Goal: Task Accomplishment & Management: Use online tool/utility

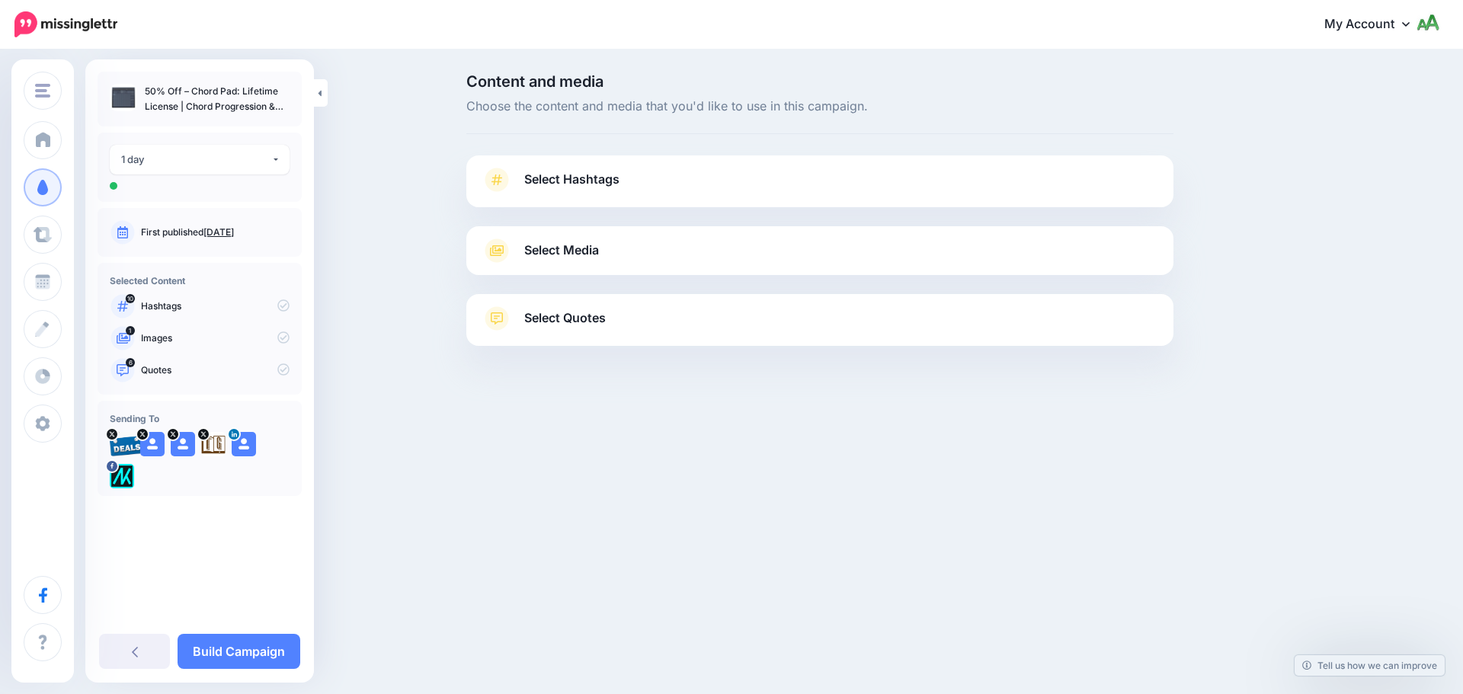
click at [223, 165] on div "1 day" at bounding box center [196, 160] width 150 height 18
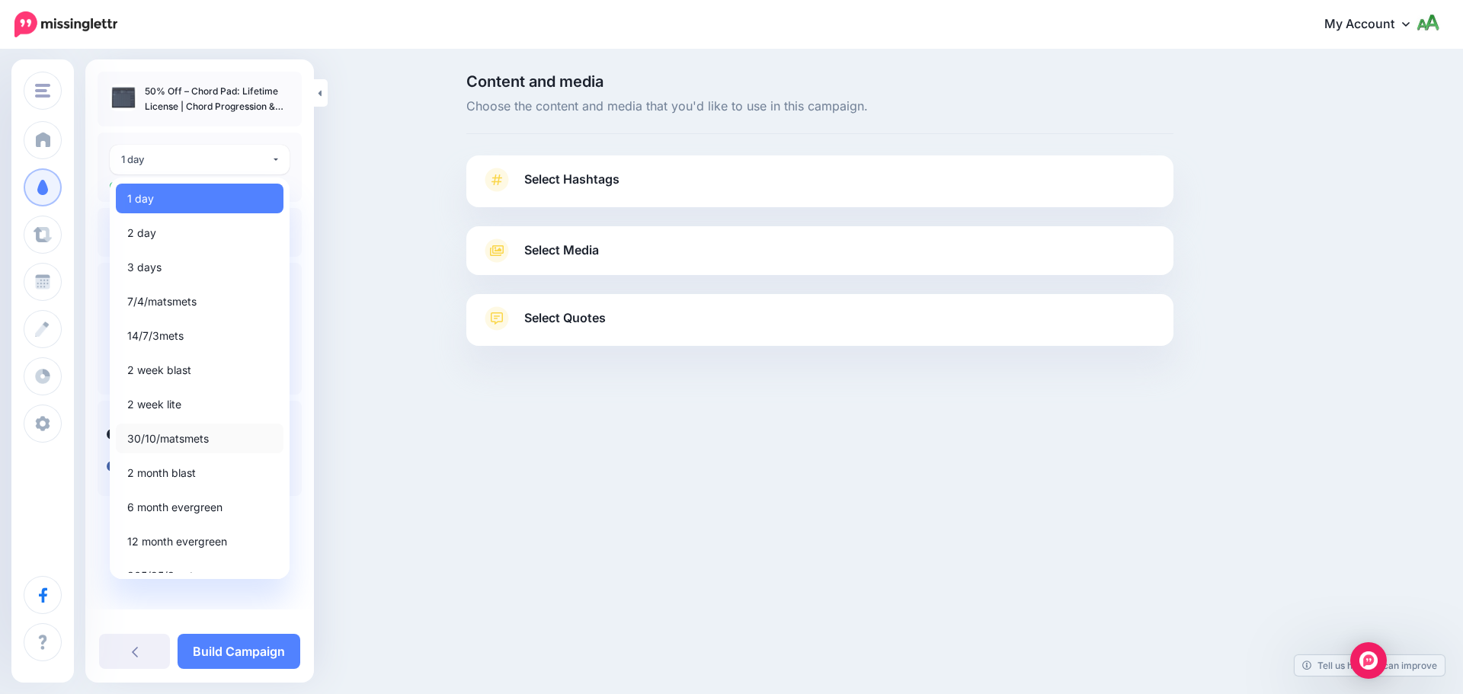
click at [173, 441] on span "30/10/matsmets" at bounding box center [168, 439] width 82 height 18
select select "*****"
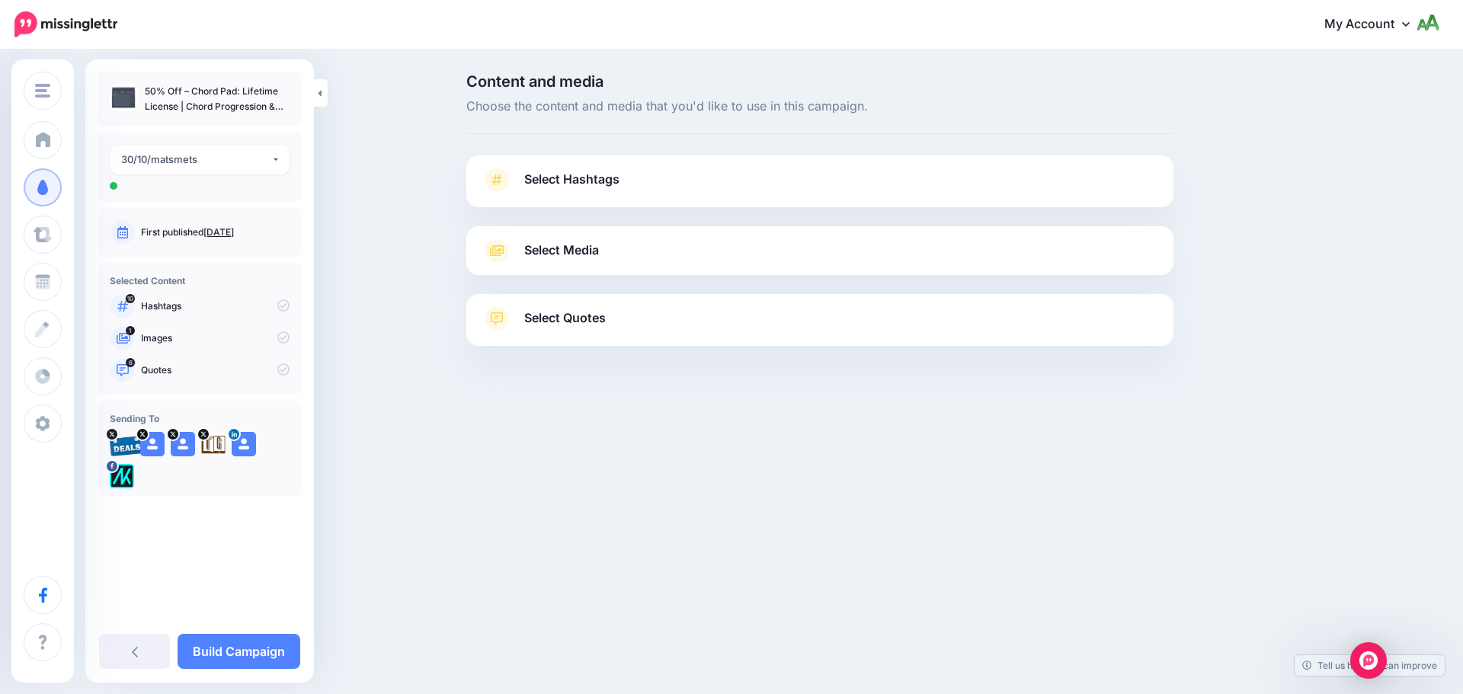
click at [284, 303] on icon at bounding box center [283, 306] width 12 height 12
click at [547, 181] on span "Select Hashtags" at bounding box center [571, 179] width 95 height 21
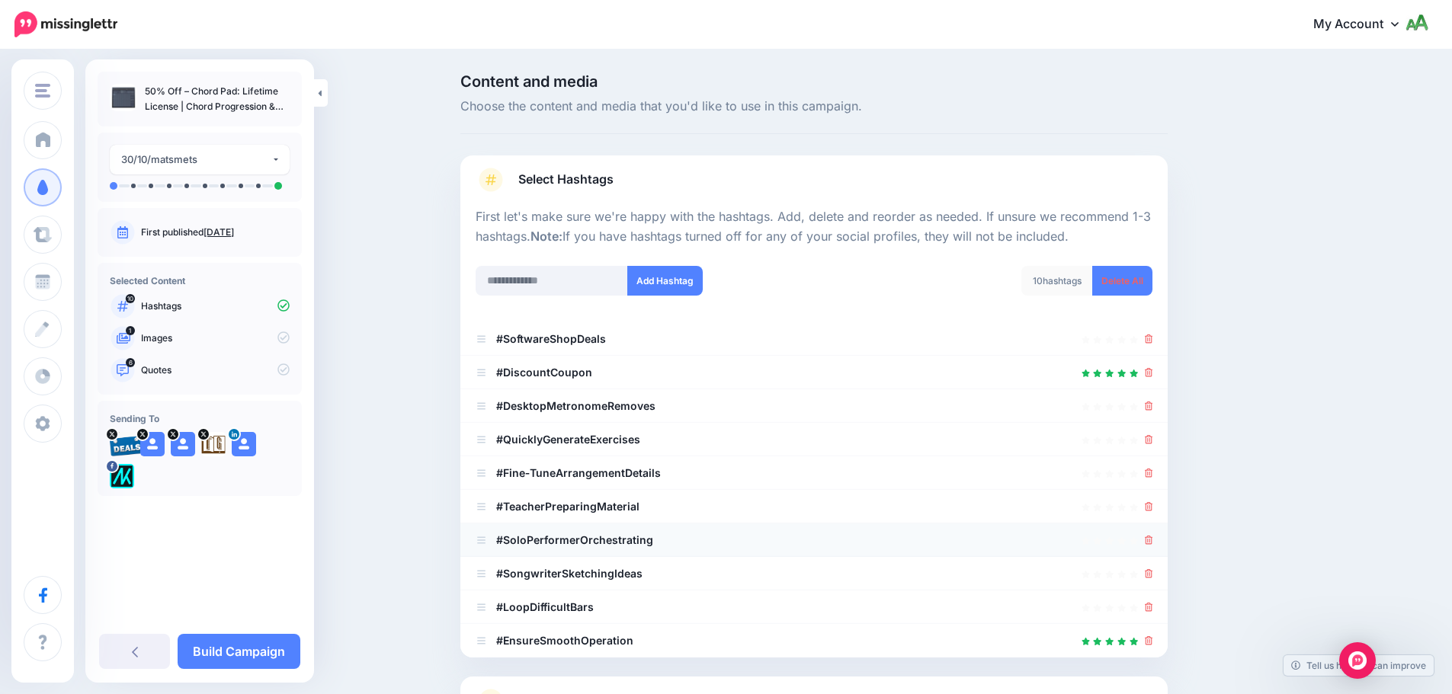
scroll to position [145, 0]
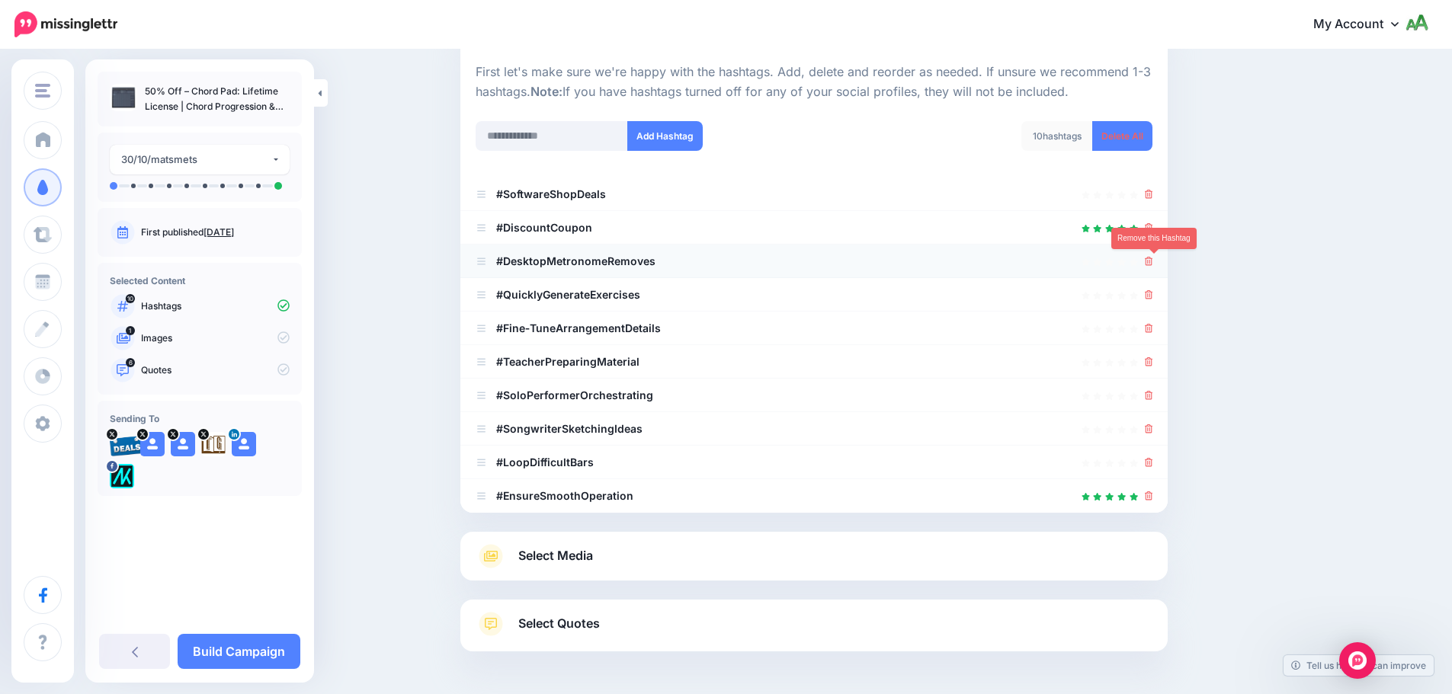
click at [1150, 262] on icon at bounding box center [1149, 261] width 8 height 9
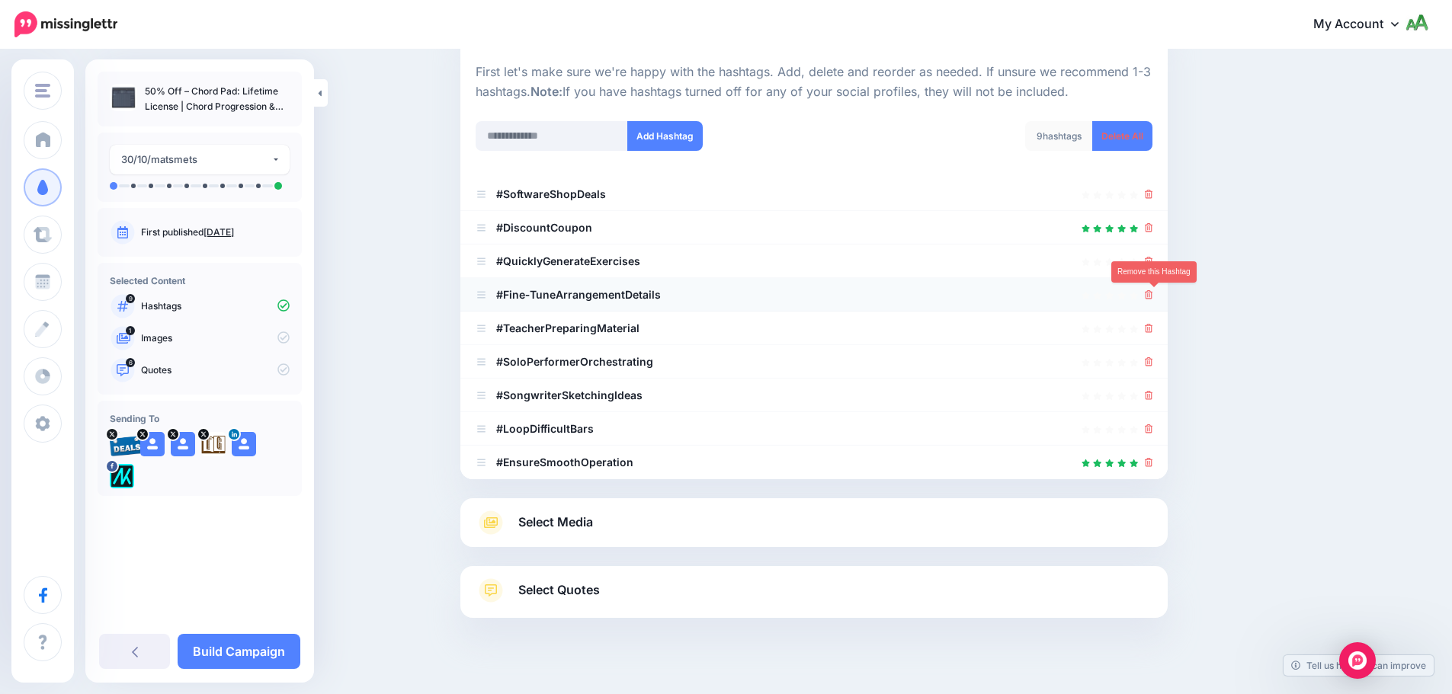
click at [1152, 294] on icon at bounding box center [1149, 294] width 8 height 9
click at [1151, 259] on icon at bounding box center [1149, 261] width 8 height 9
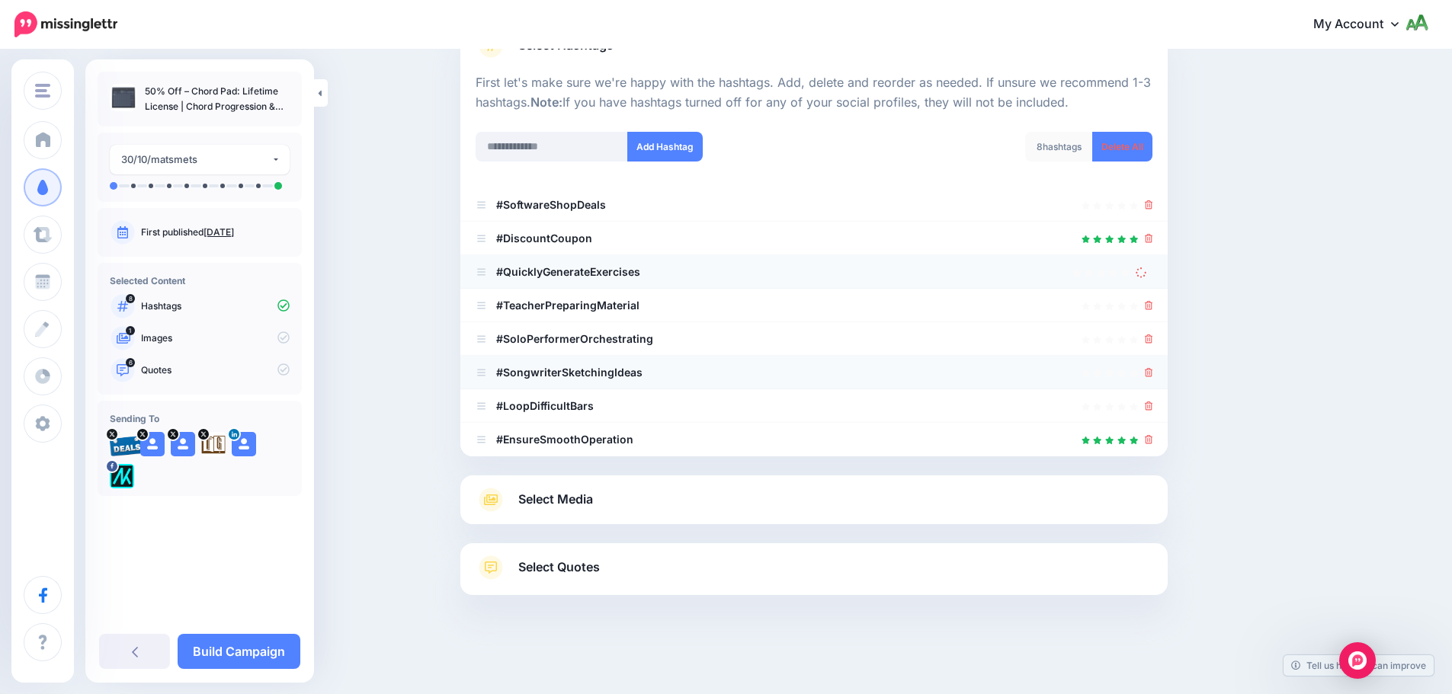
scroll to position [134, 0]
click at [1152, 303] on icon at bounding box center [1149, 305] width 8 height 9
click at [1153, 339] on icon at bounding box center [1149, 339] width 8 height 9
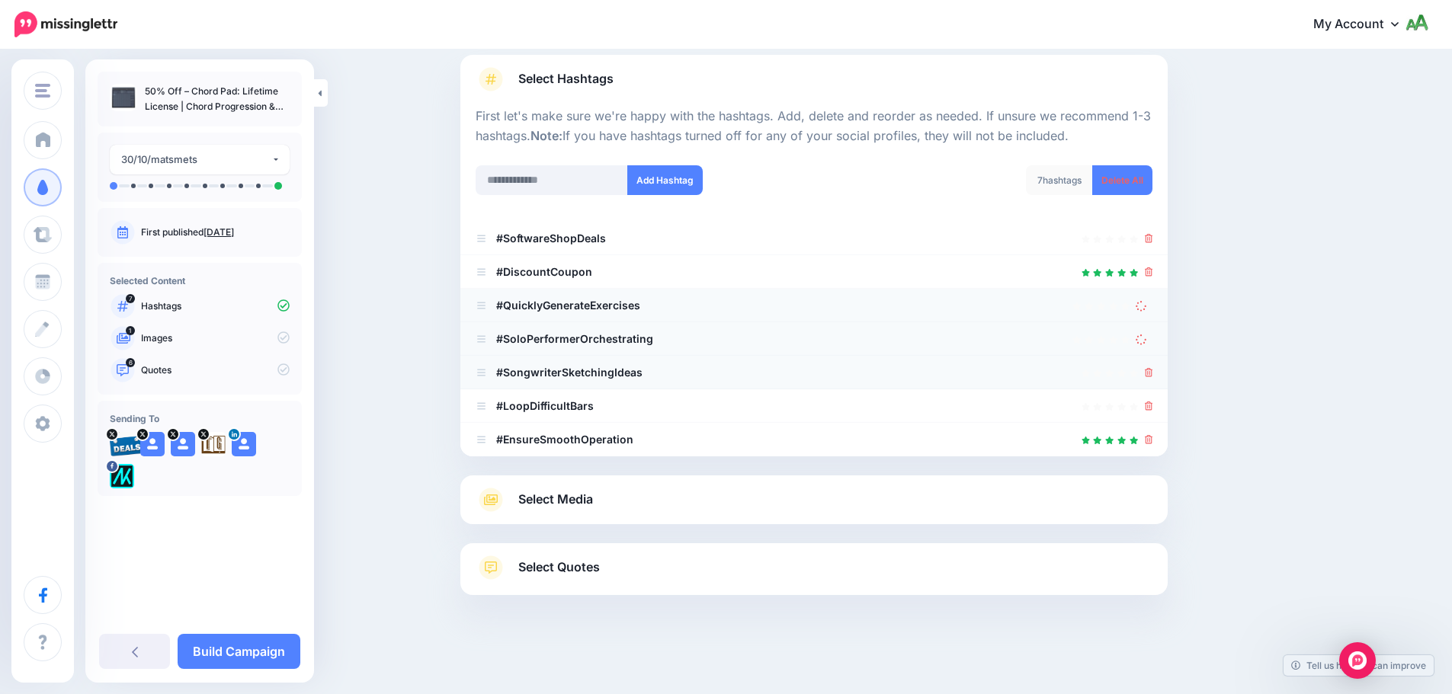
click at [1153, 371] on icon at bounding box center [1149, 372] width 8 height 9
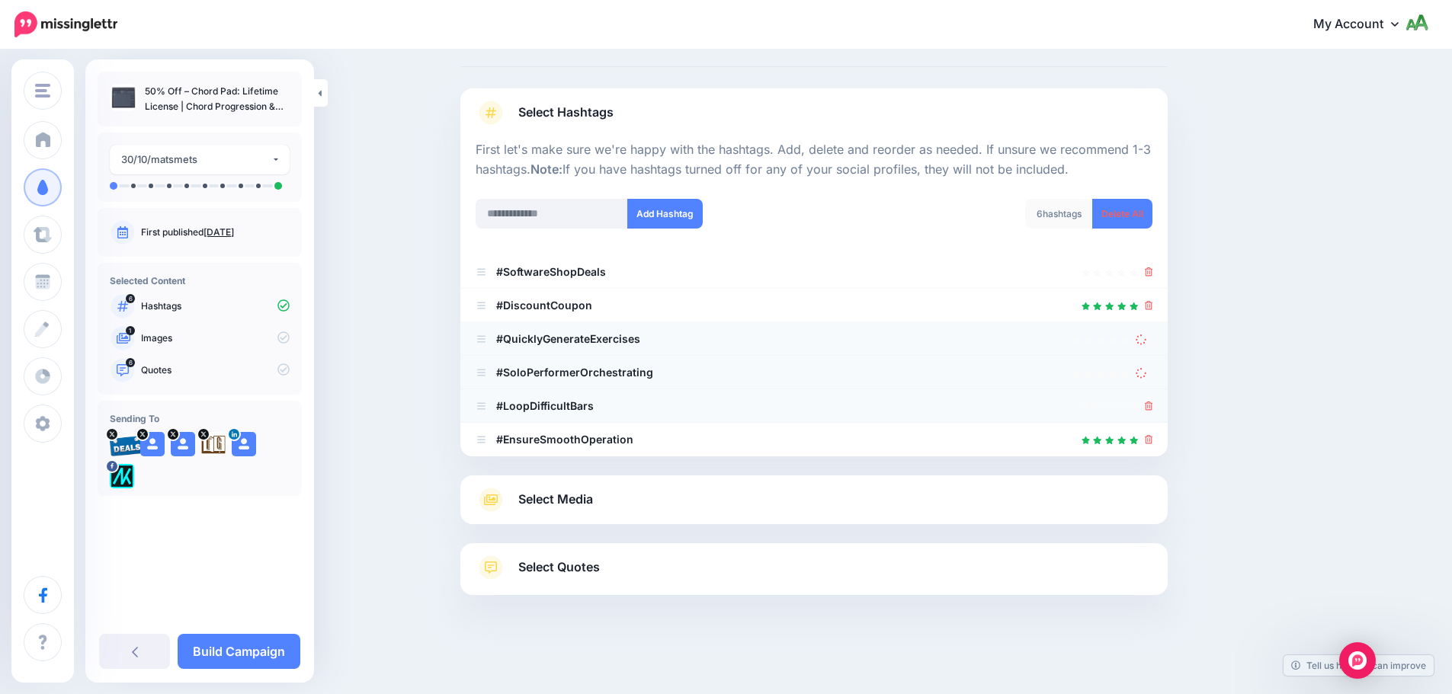
scroll to position [67, 0]
click at [1146, 342] on icon at bounding box center [1141, 339] width 11 height 11
click at [1146, 373] on icon at bounding box center [1141, 372] width 11 height 11
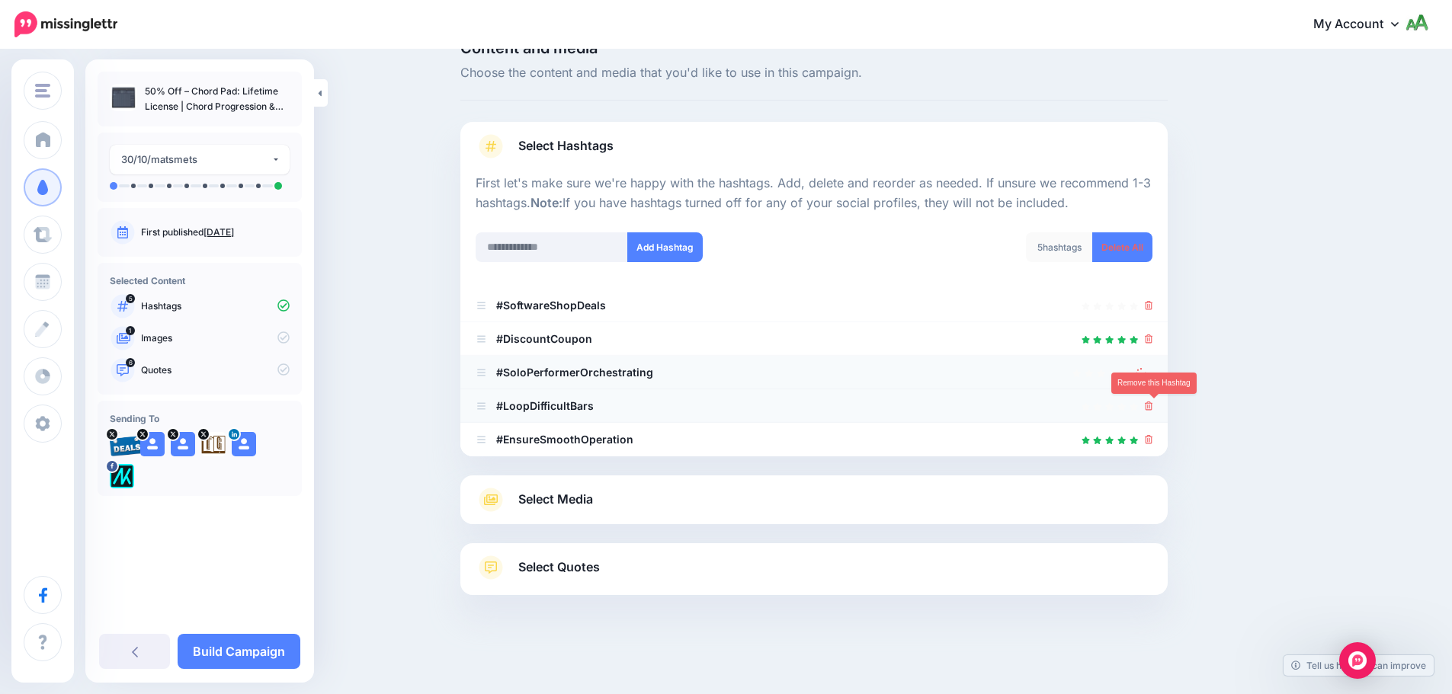
click at [1153, 408] on icon at bounding box center [1149, 406] width 8 height 9
click at [1146, 369] on icon at bounding box center [1141, 372] width 11 height 11
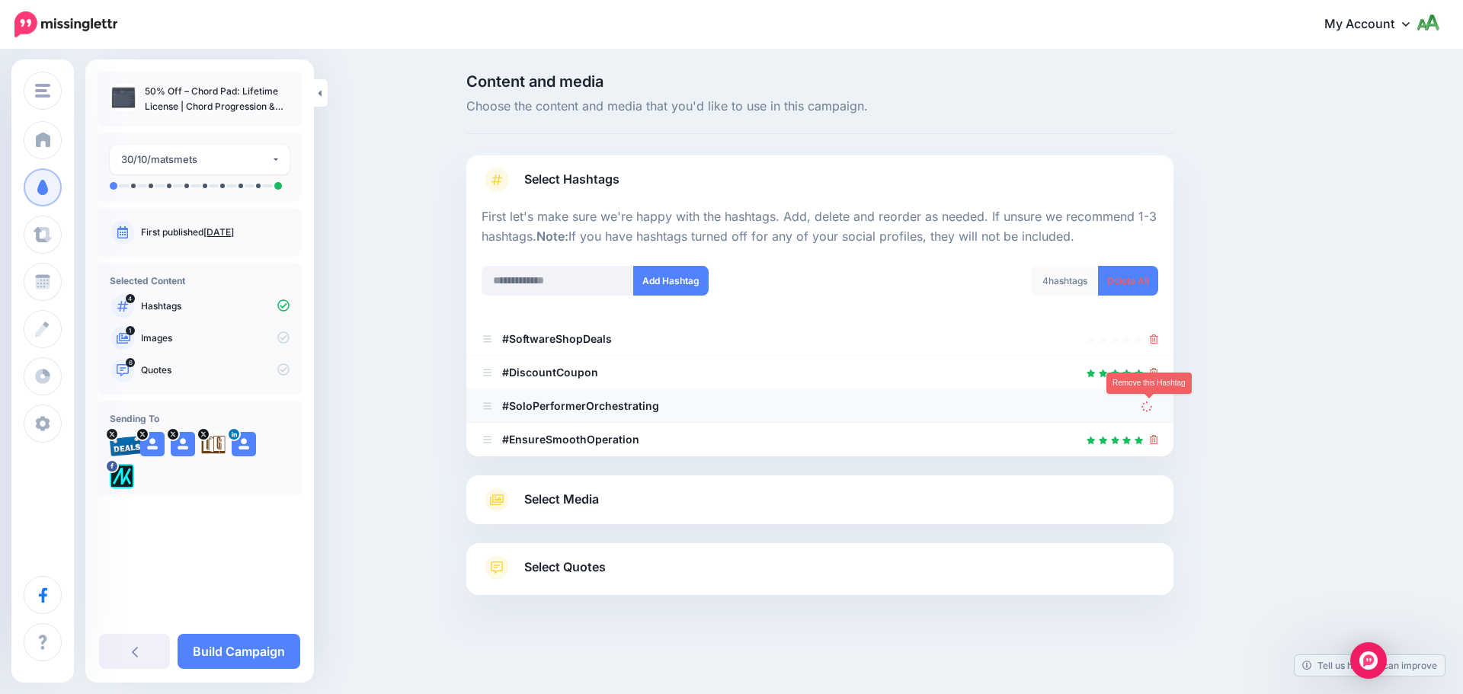
click at [1146, 408] on icon at bounding box center [1147, 406] width 11 height 11
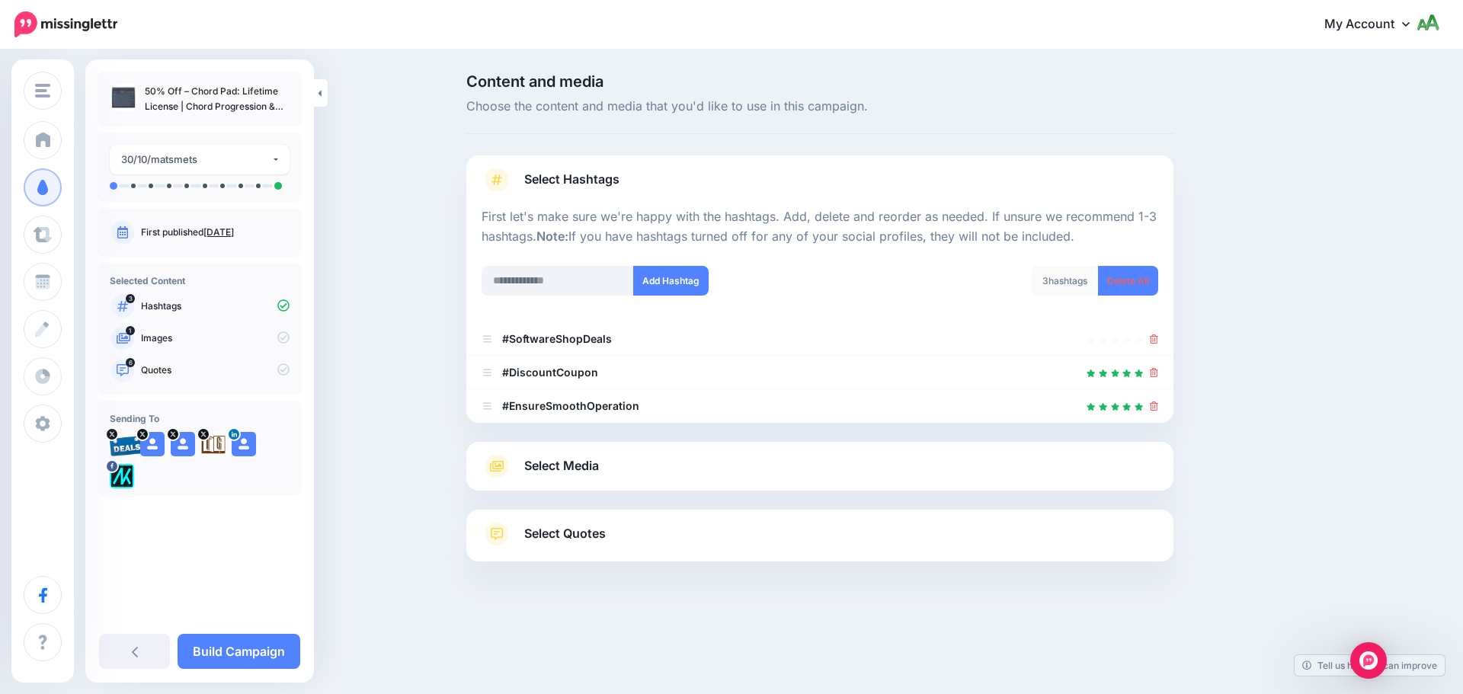
click at [661, 457] on link "Select Media" at bounding box center [820, 466] width 677 height 24
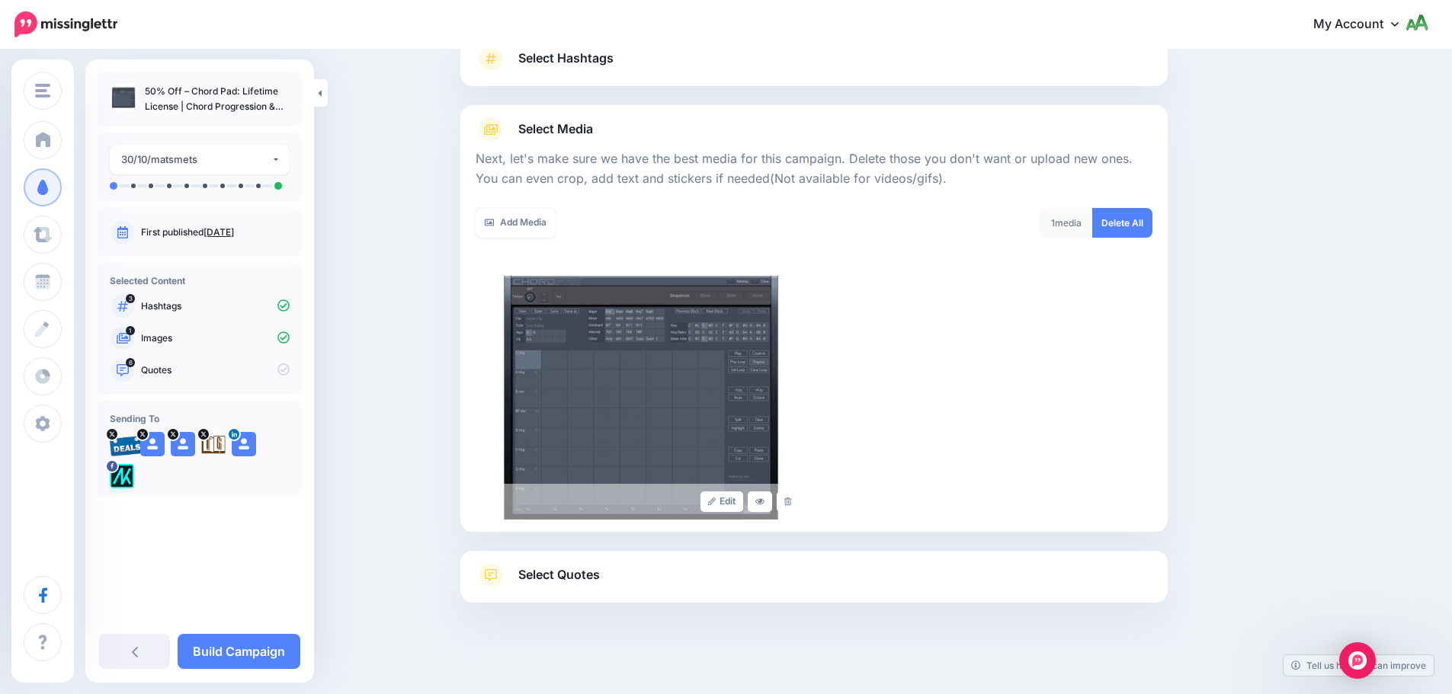
scroll to position [129, 0]
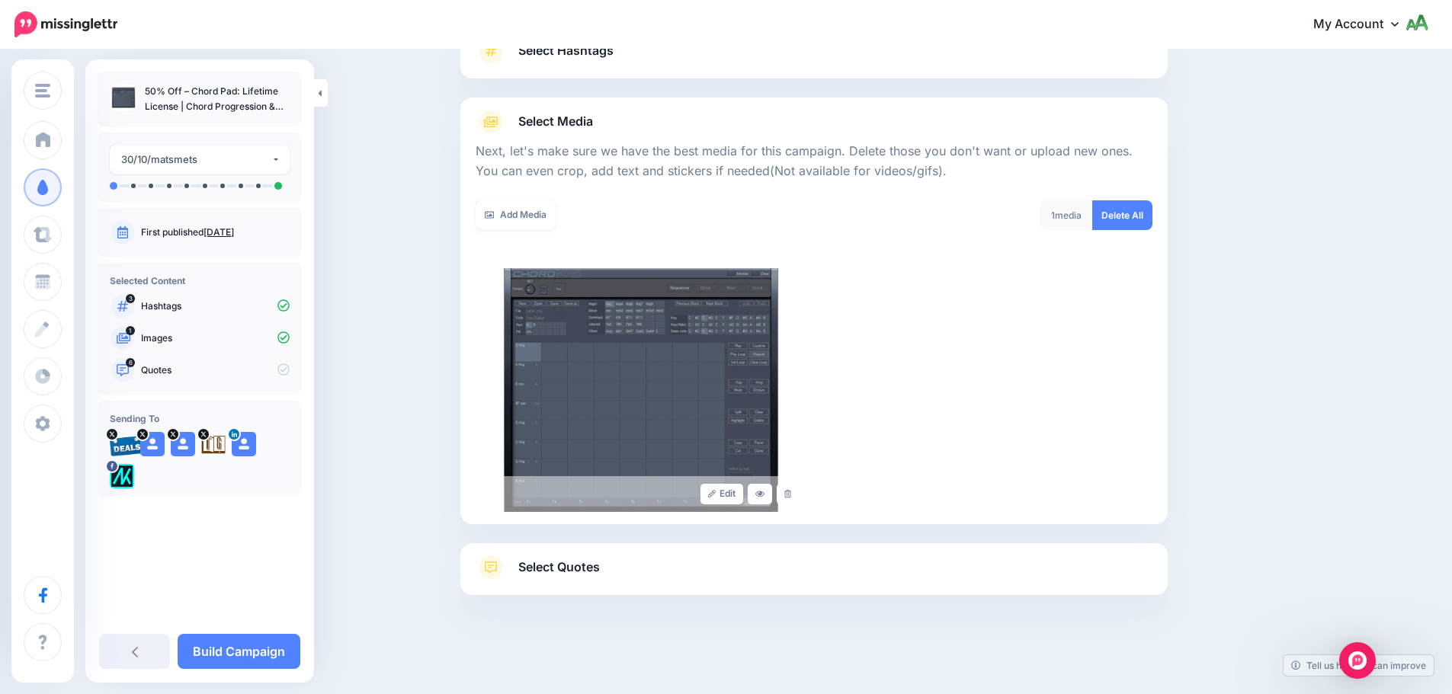
click at [774, 548] on div "Select Quotes Choose your favourite quotes or go with our recommendations. The …" at bounding box center [813, 569] width 707 height 52
click at [708, 558] on link "Select Quotes" at bounding box center [814, 576] width 677 height 40
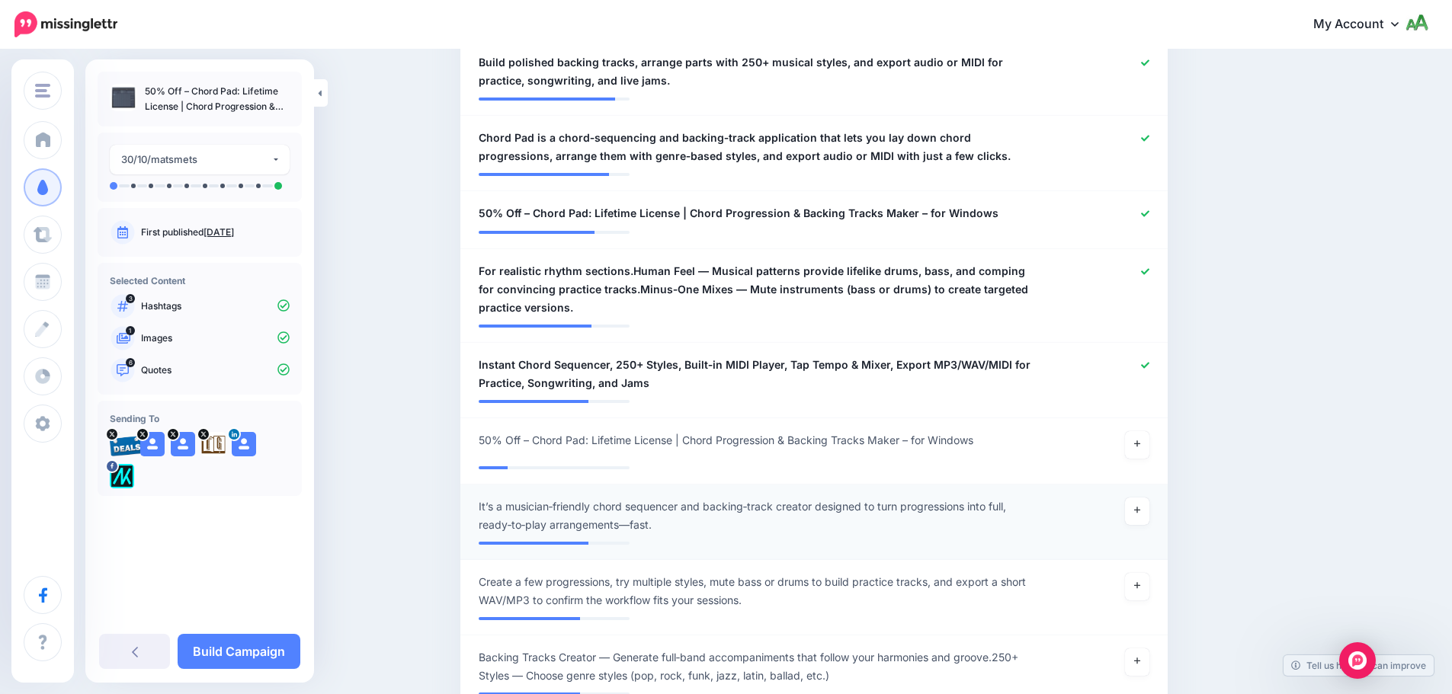
scroll to position [967, 0]
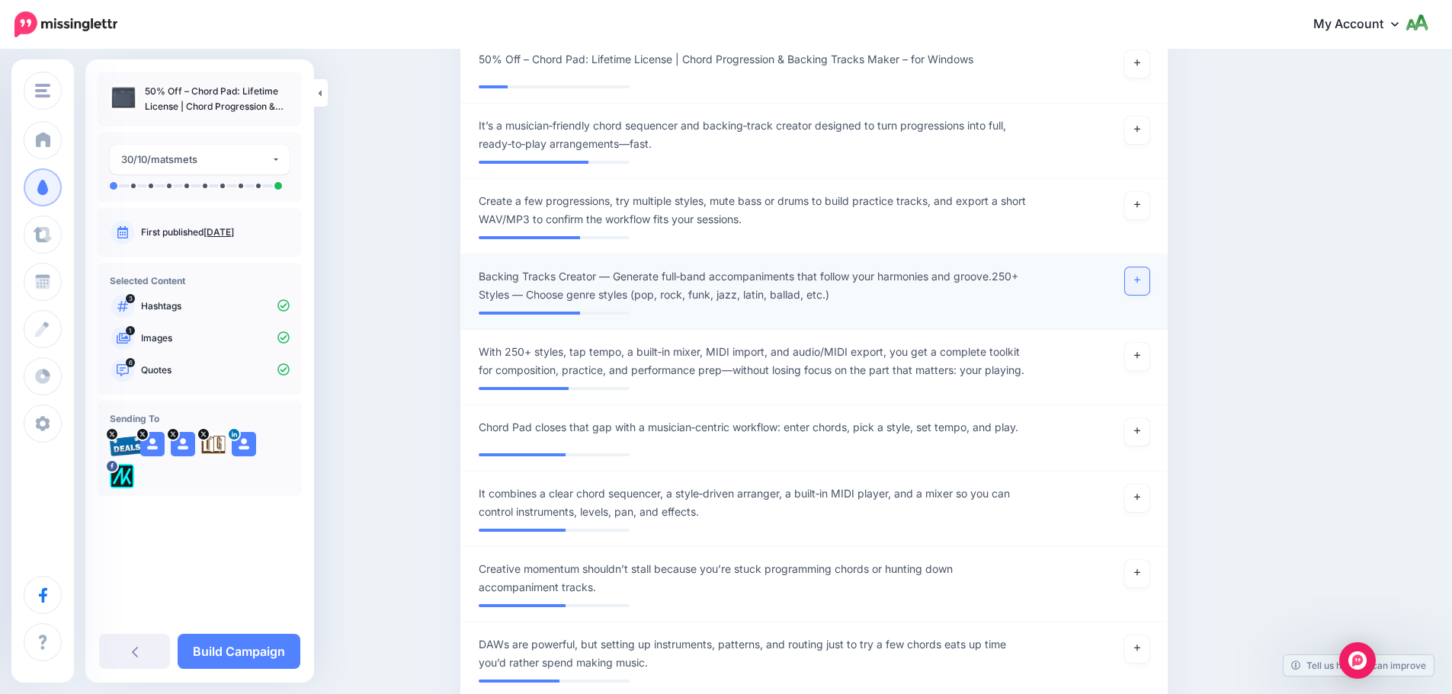
click at [1140, 280] on icon at bounding box center [1137, 280] width 6 height 6
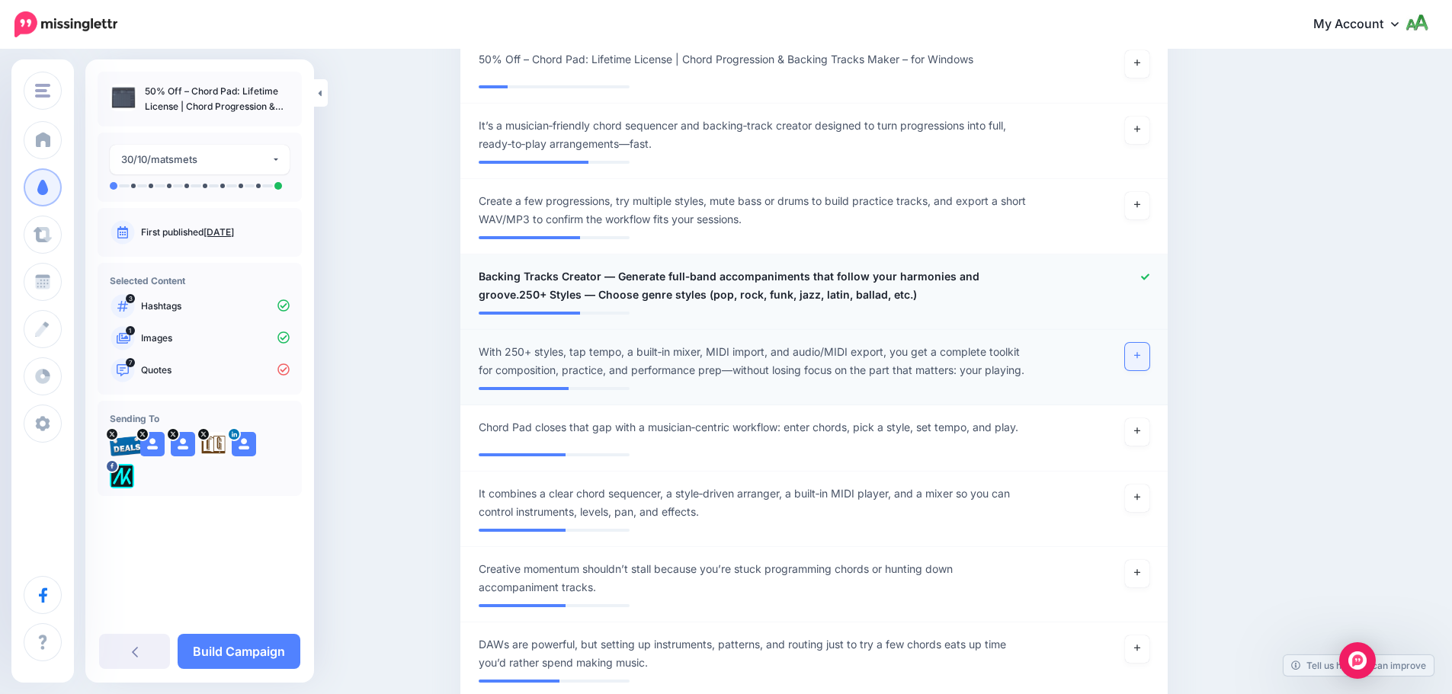
click at [1144, 364] on link at bounding box center [1137, 356] width 24 height 27
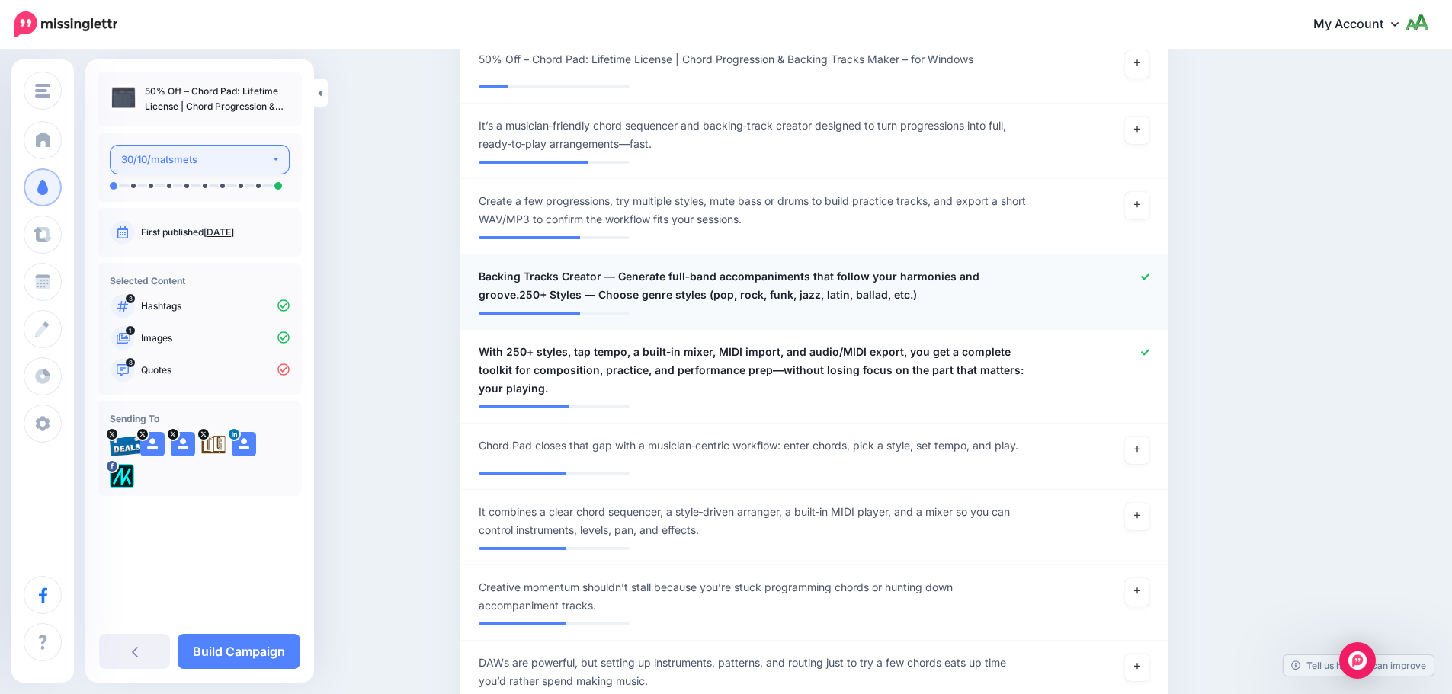
click at [176, 166] on div "30/10/matsmets" at bounding box center [196, 160] width 150 height 18
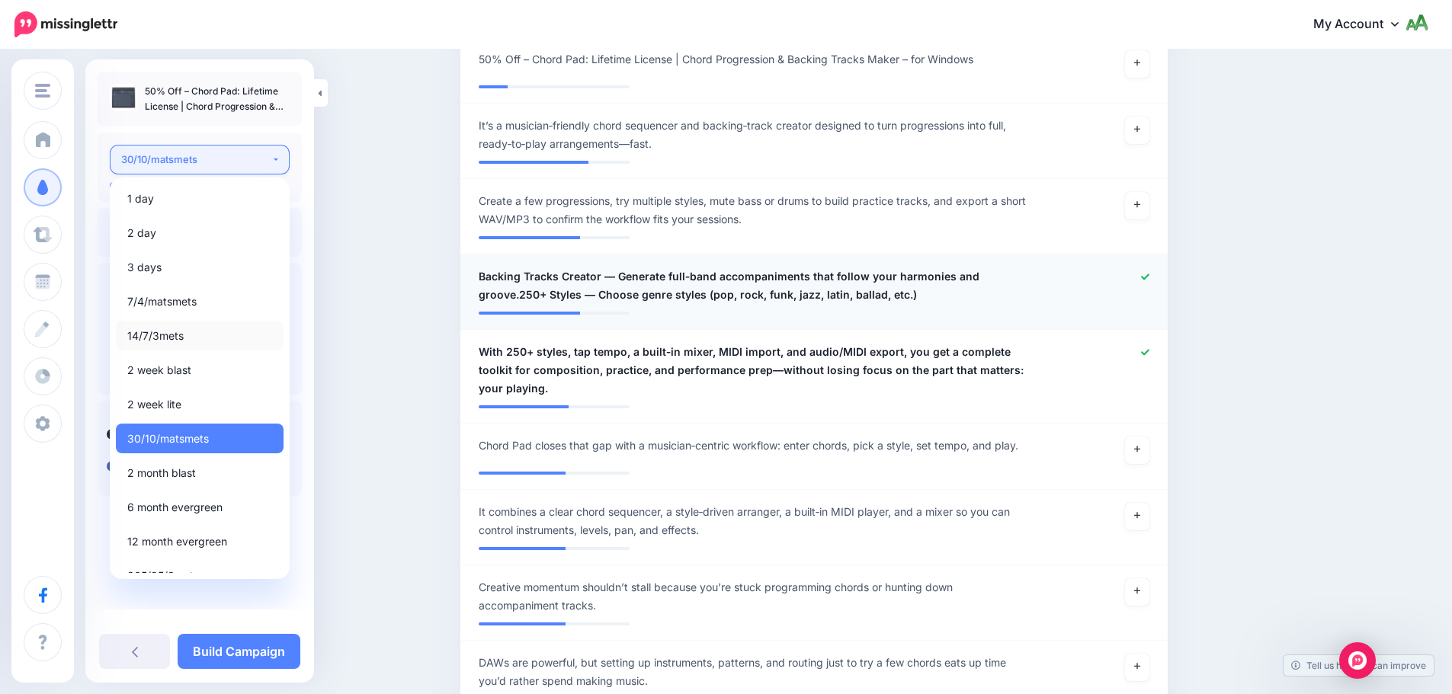
scroll to position [18, 0]
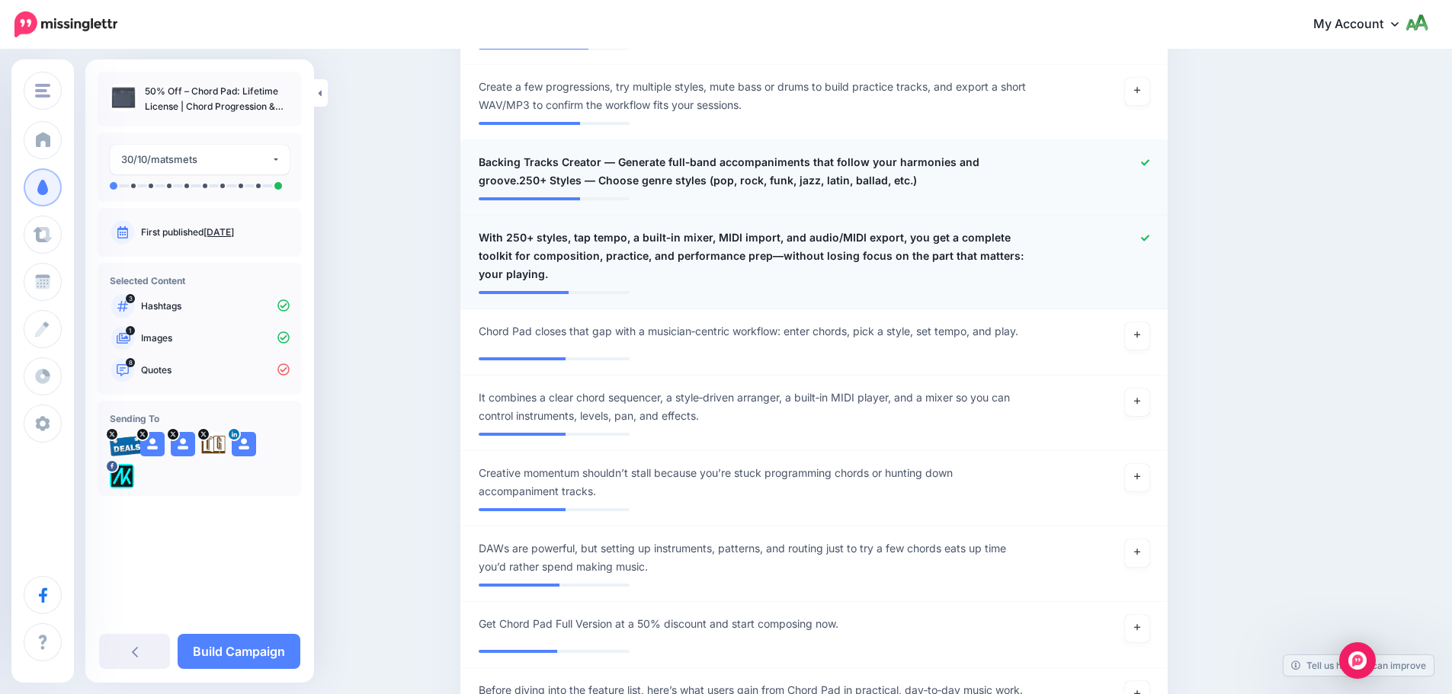
scroll to position [1120, 0]
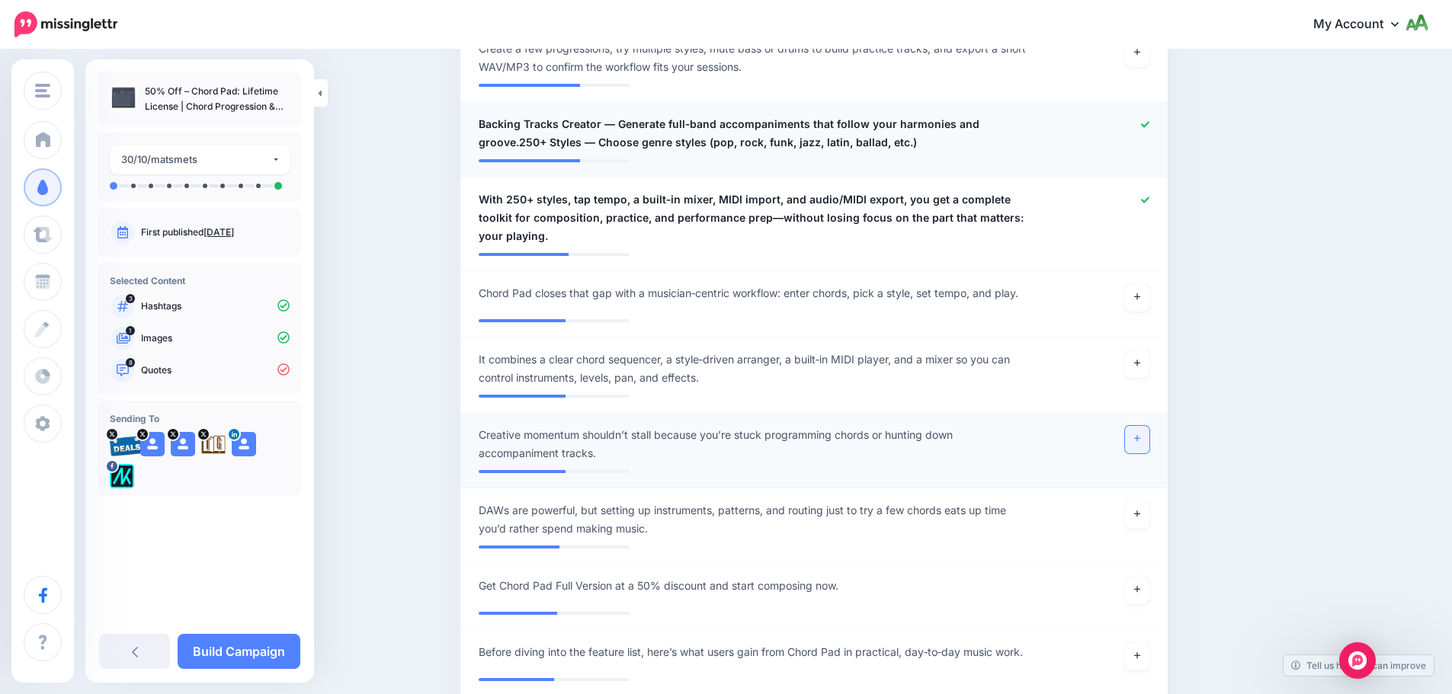
click at [1133, 434] on link at bounding box center [1137, 439] width 24 height 27
click at [1140, 296] on icon at bounding box center [1137, 297] width 6 height 8
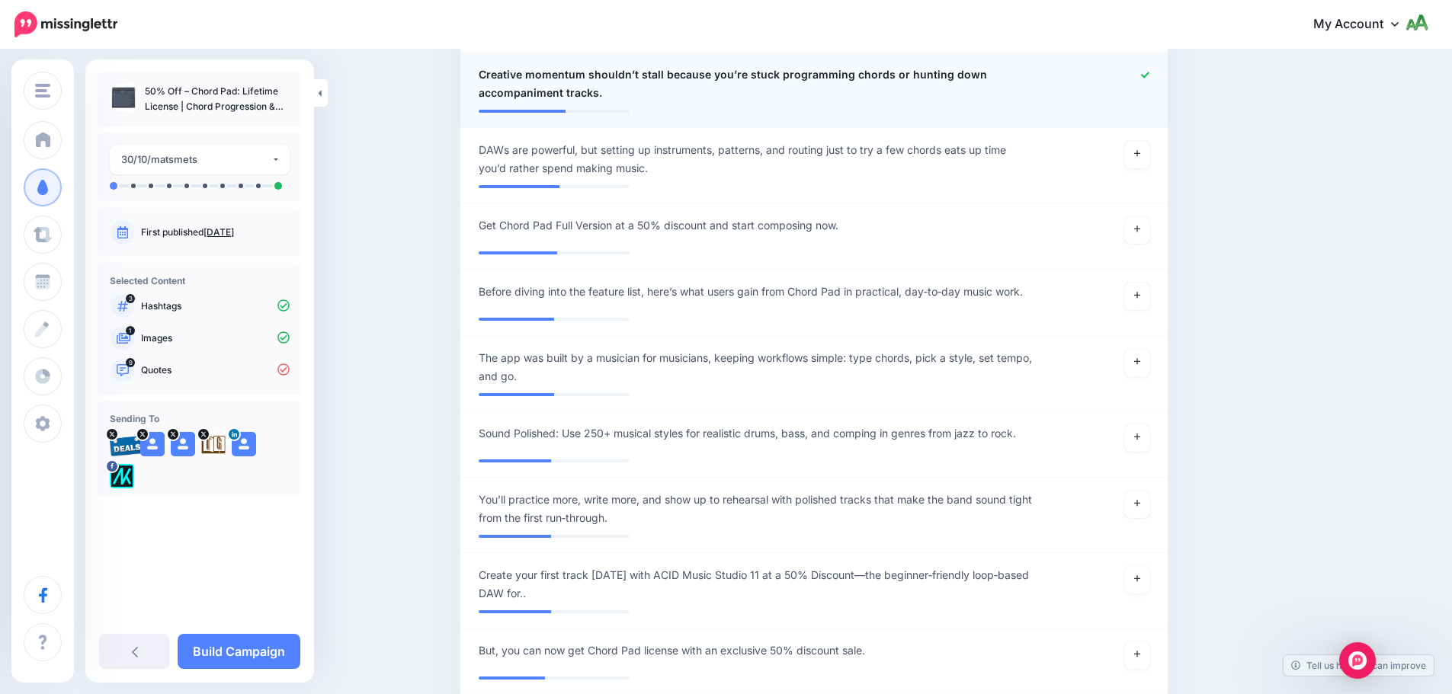
scroll to position [1501, 0]
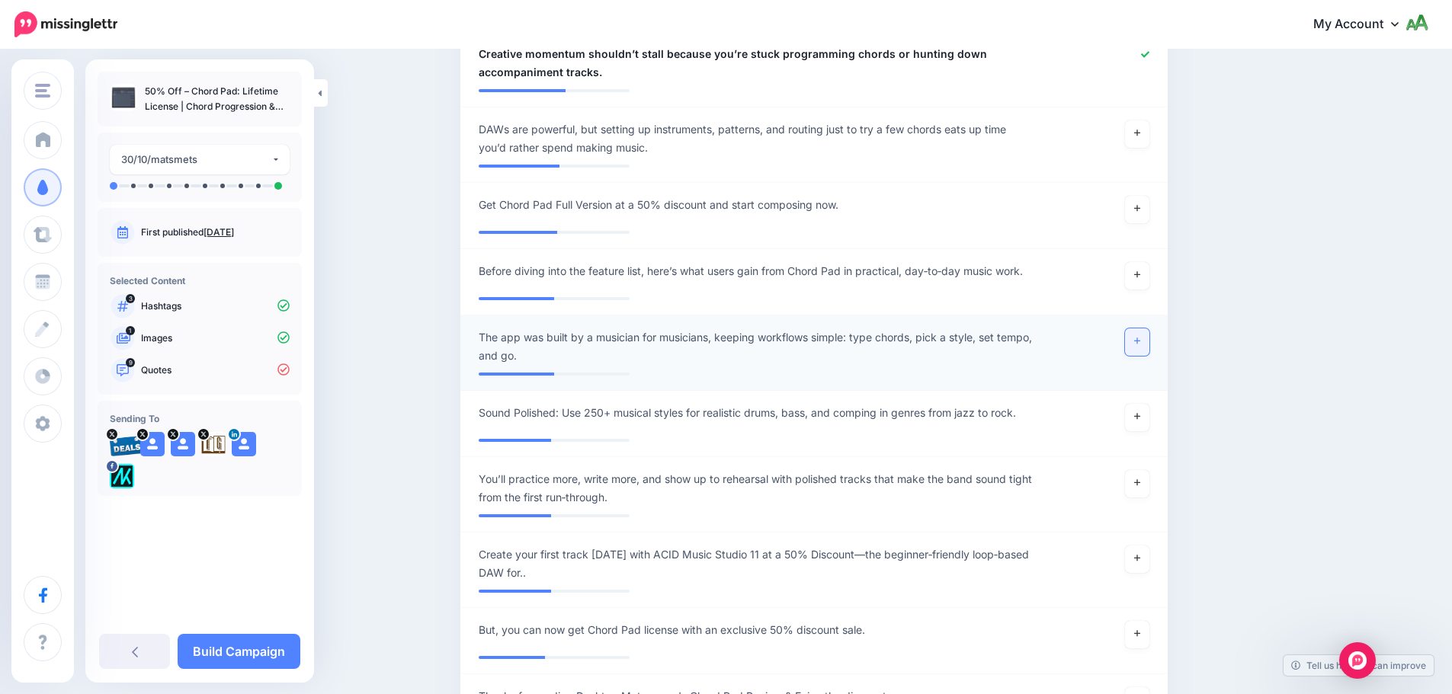
click at [1138, 342] on link at bounding box center [1137, 342] width 24 height 27
click at [1146, 272] on link at bounding box center [1137, 275] width 24 height 27
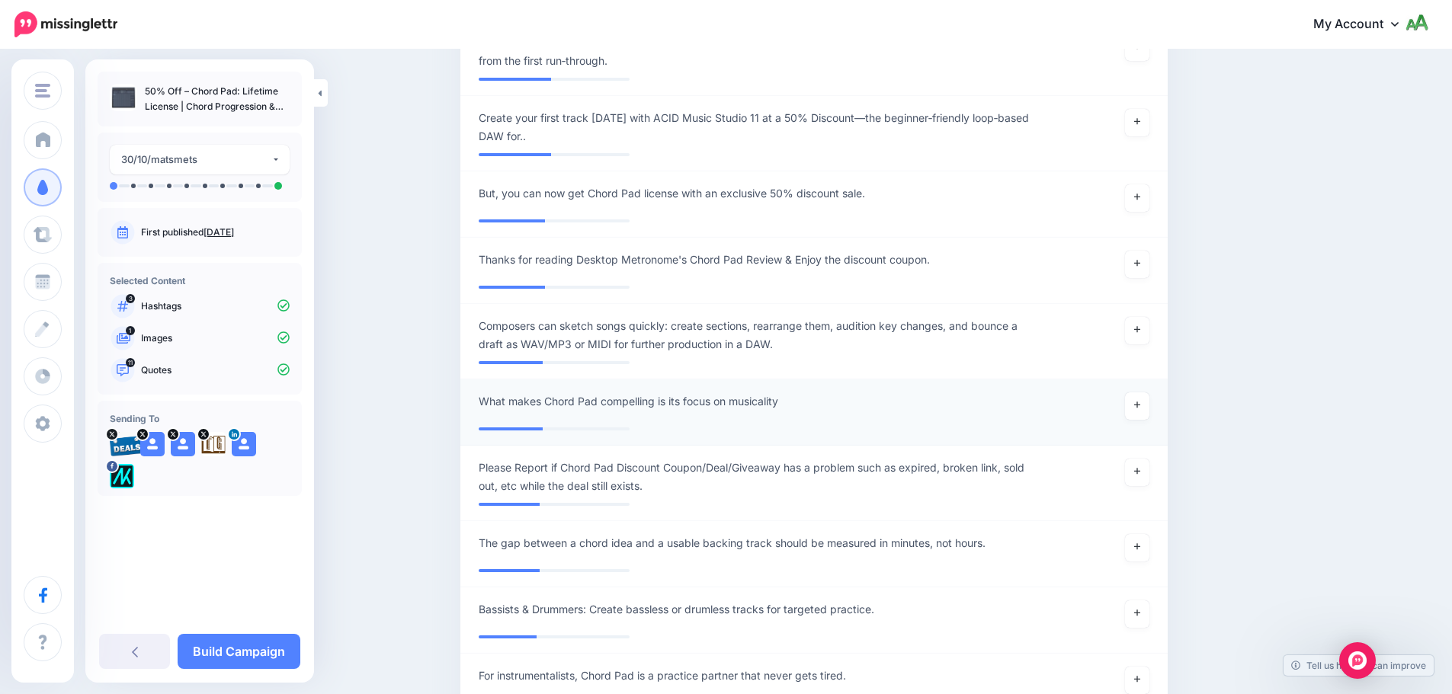
scroll to position [1958, 0]
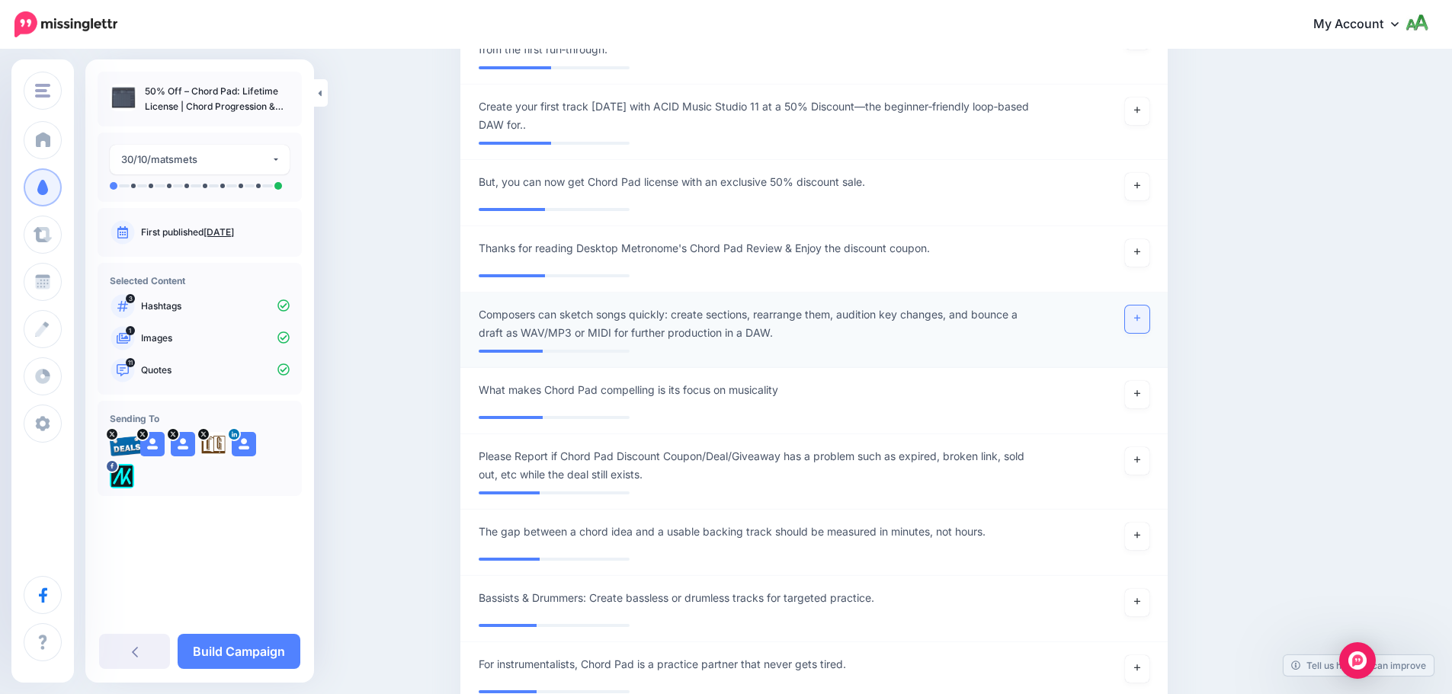
click at [1149, 324] on link at bounding box center [1137, 319] width 24 height 27
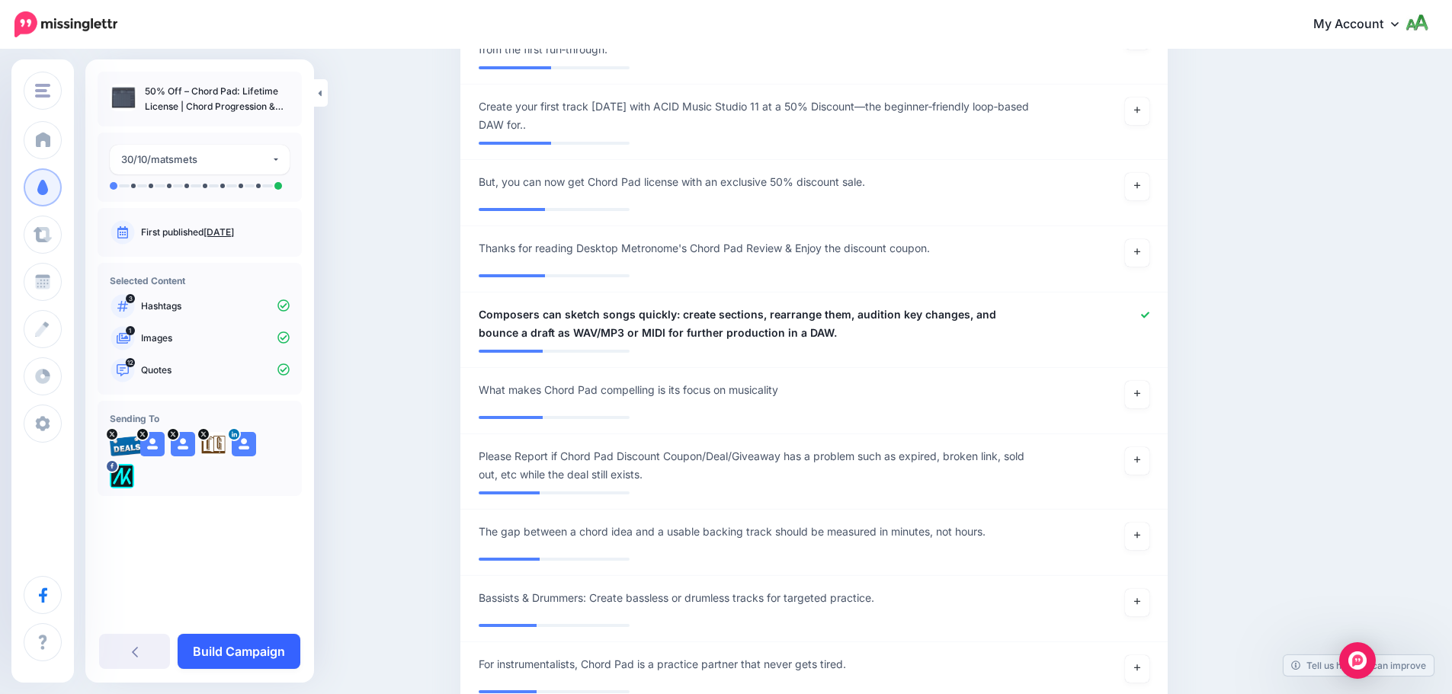
click at [240, 649] on link "Build Campaign" at bounding box center [239, 651] width 123 height 35
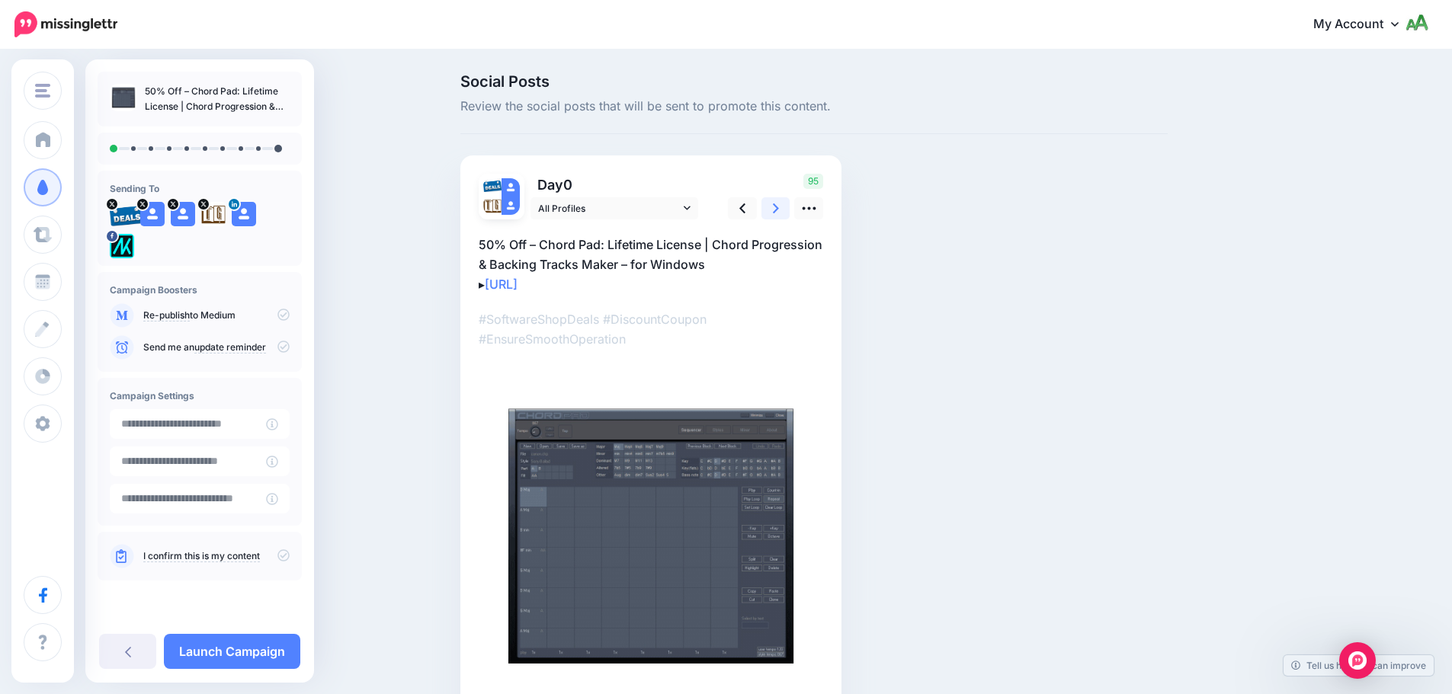
click at [776, 204] on link at bounding box center [775, 208] width 29 height 22
click at [776, 204] on link at bounding box center [781, 208] width 29 height 22
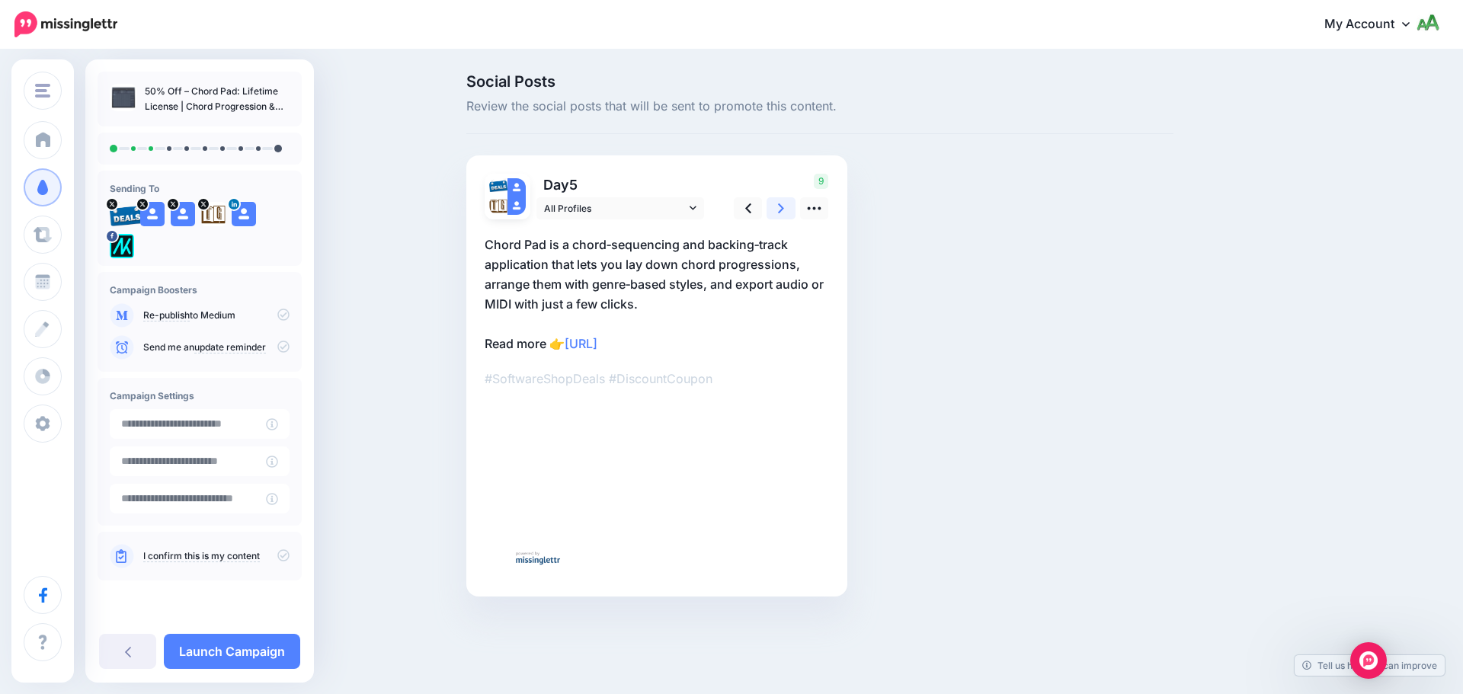
click at [776, 204] on link at bounding box center [781, 208] width 29 height 22
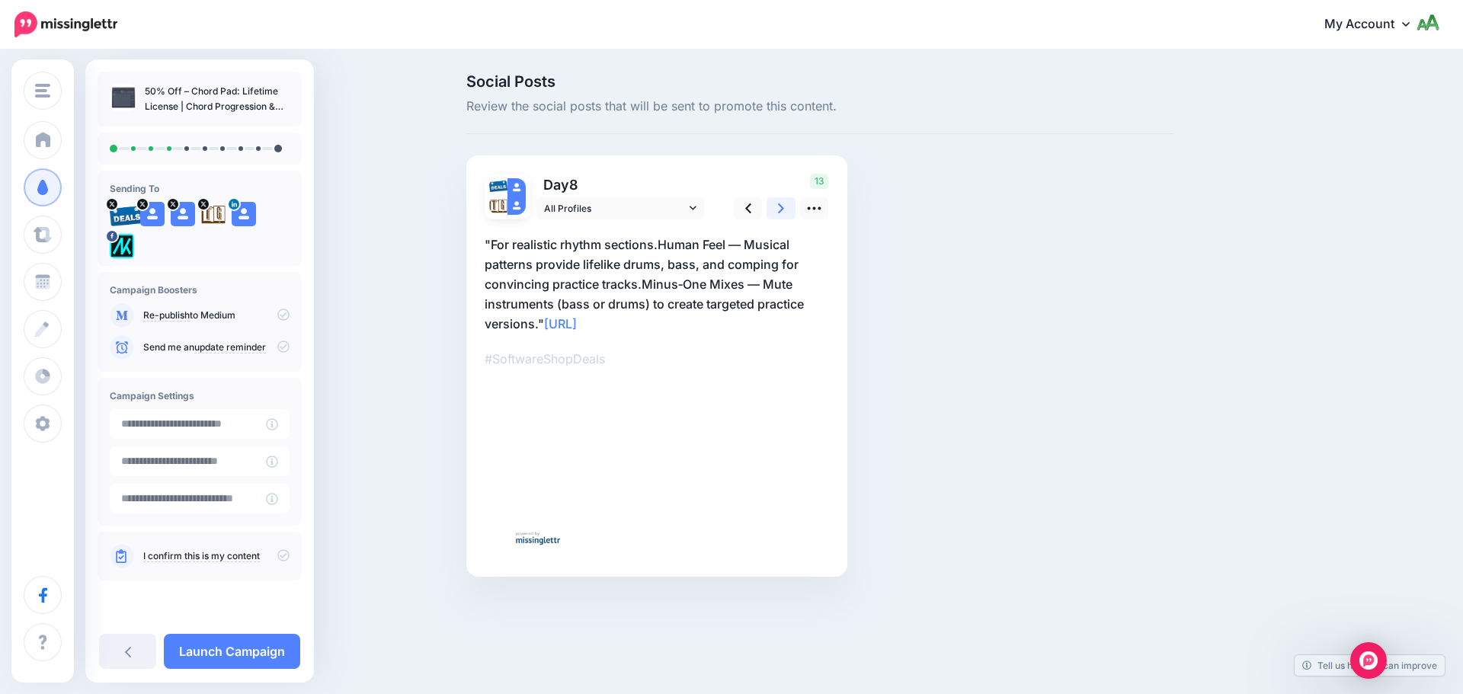
click at [776, 204] on link at bounding box center [781, 208] width 29 height 22
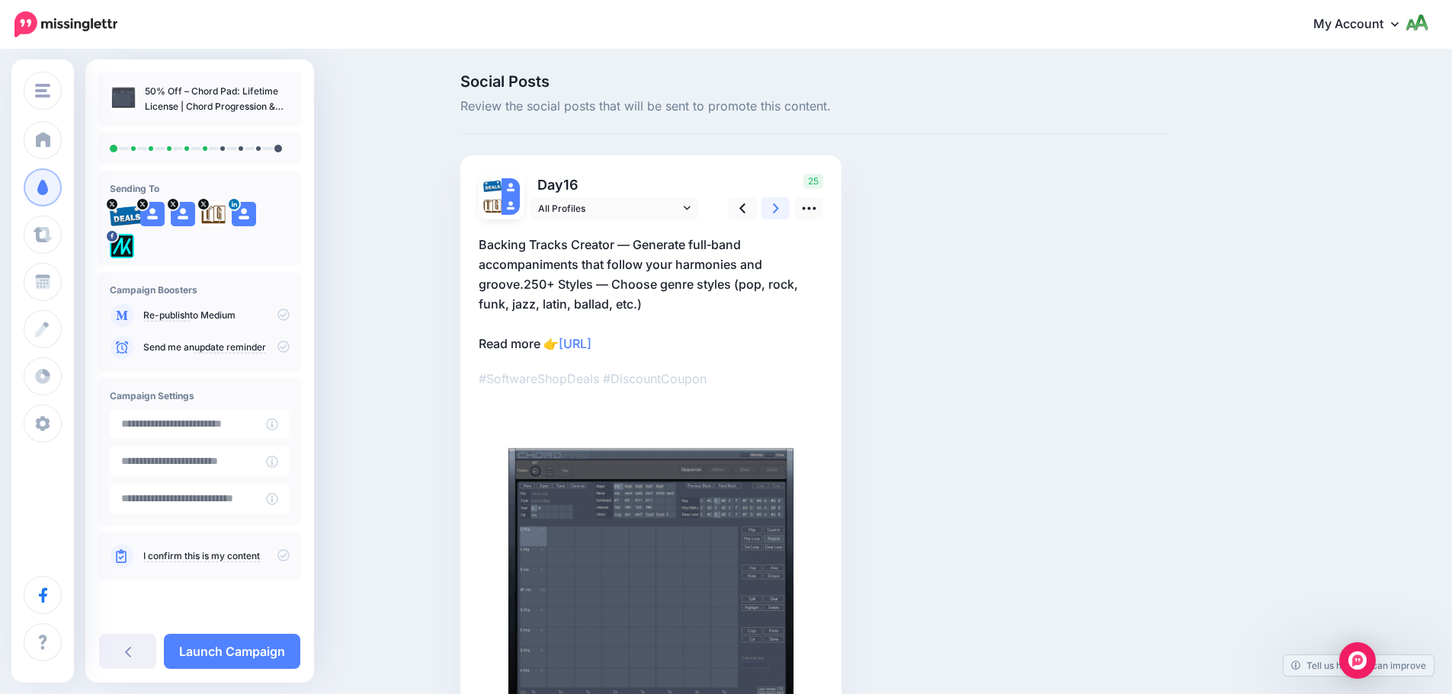
click at [776, 204] on link at bounding box center [775, 208] width 29 height 22
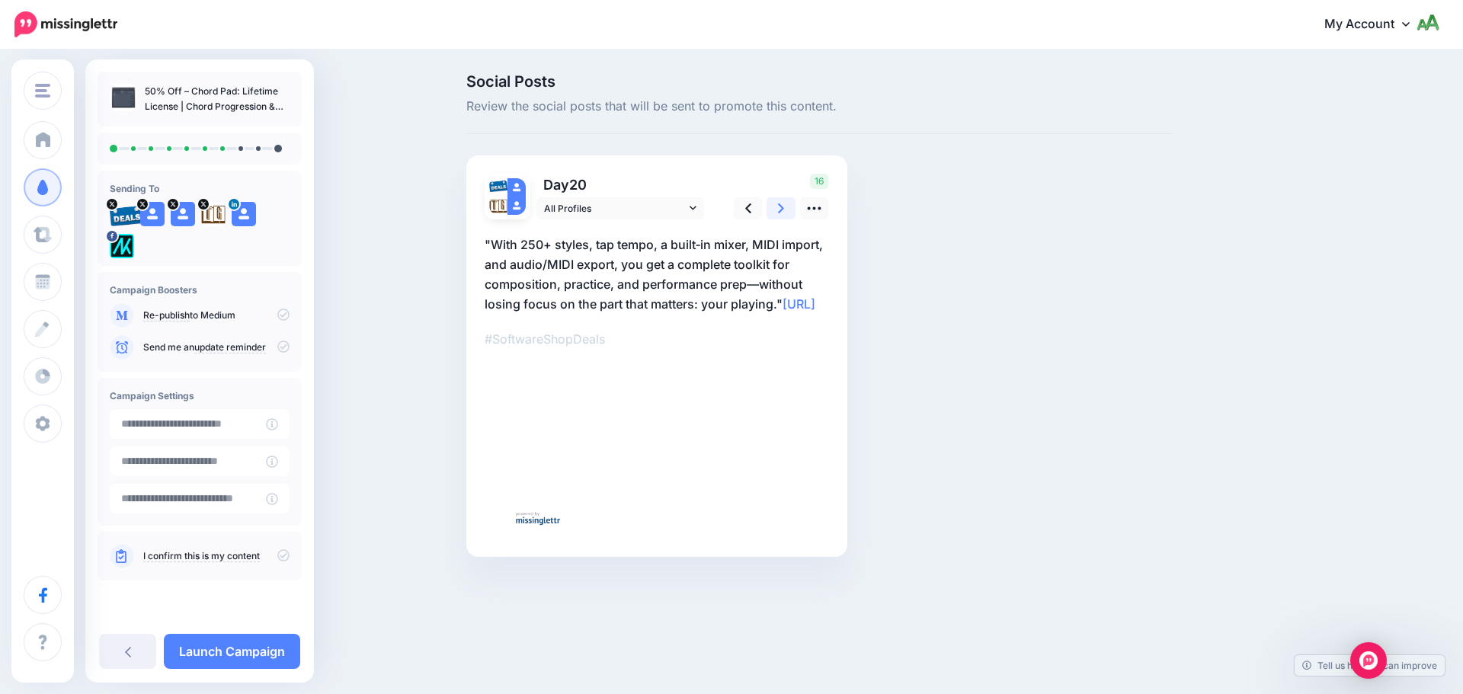
click at [776, 204] on link at bounding box center [781, 208] width 29 height 22
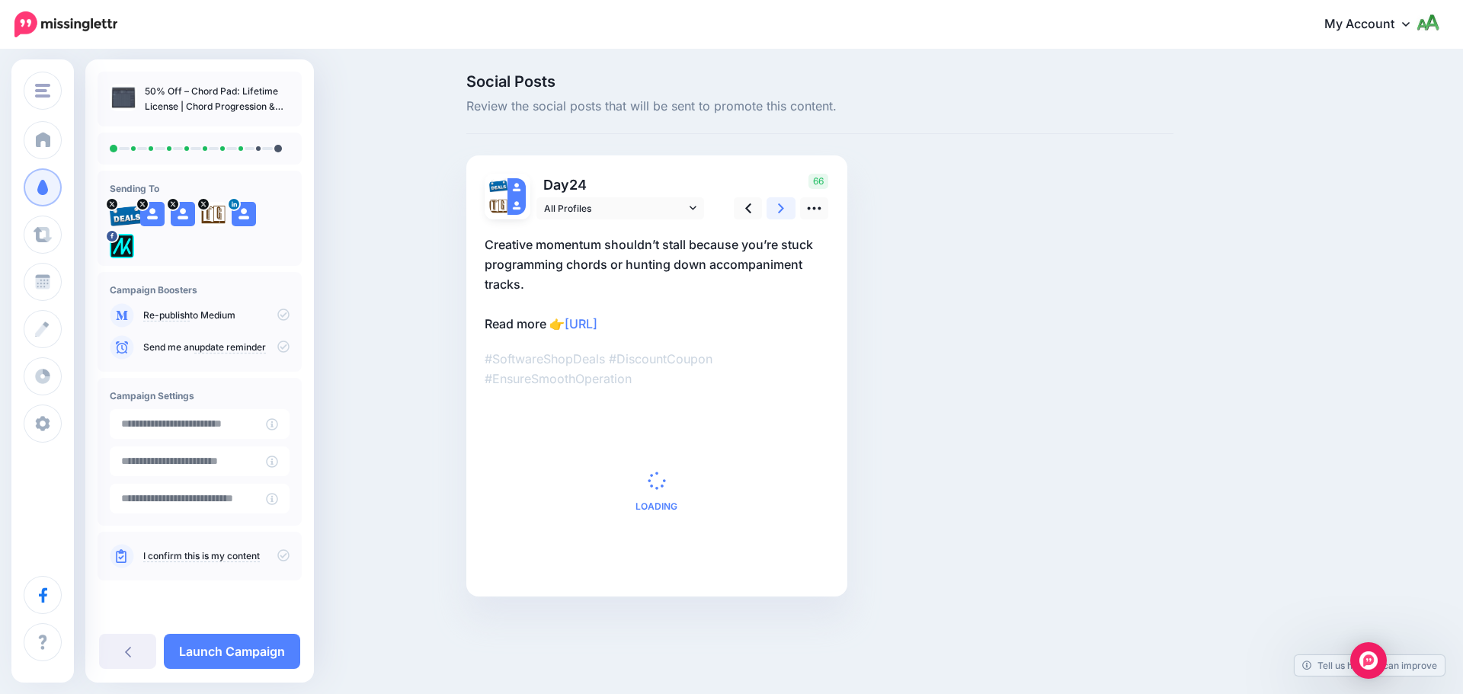
click at [776, 204] on link at bounding box center [781, 208] width 29 height 22
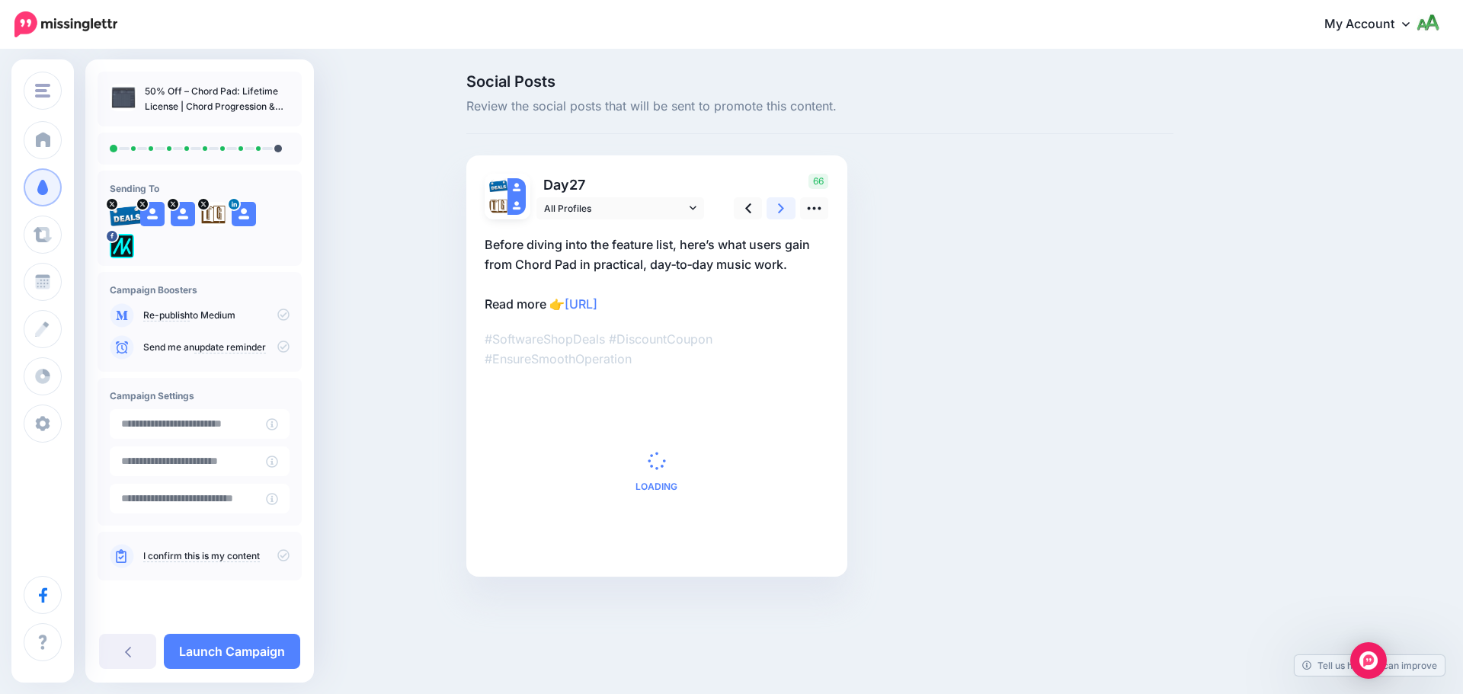
click at [776, 204] on link at bounding box center [781, 208] width 29 height 22
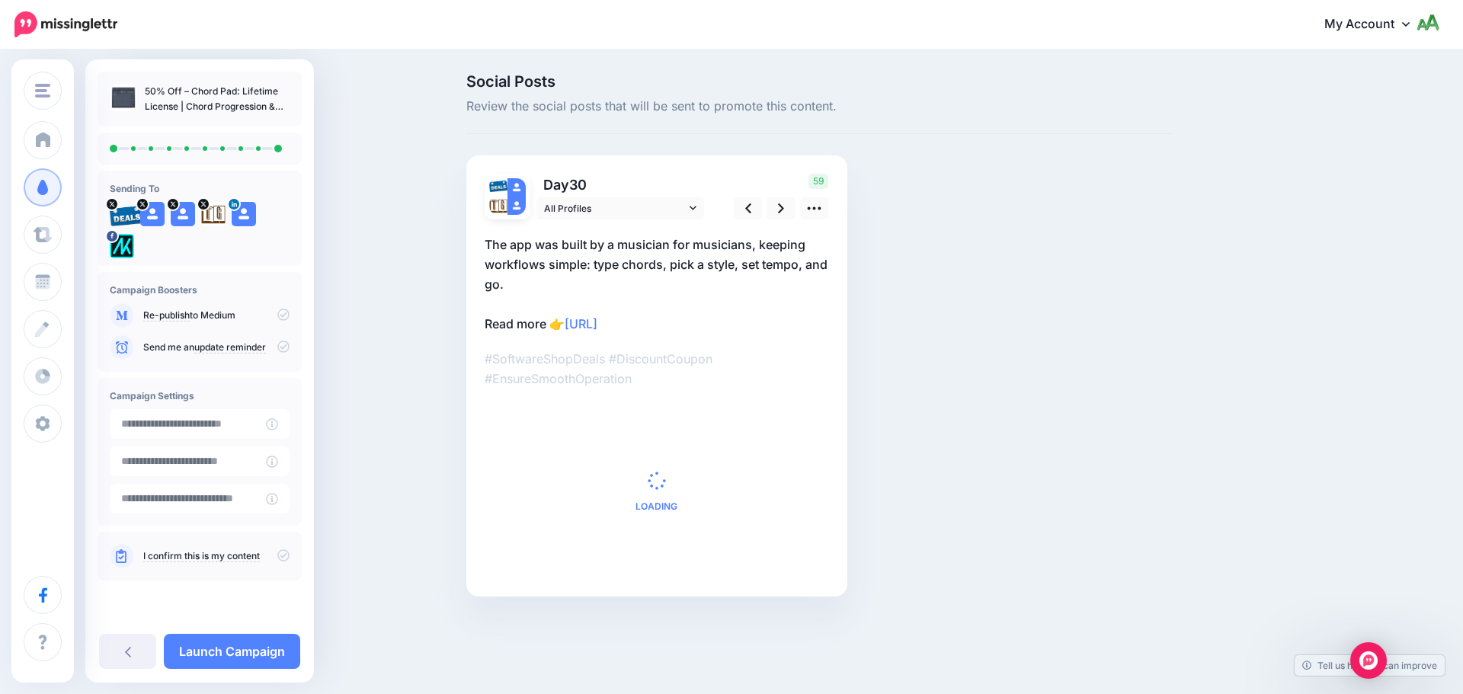
click at [281, 343] on icon at bounding box center [283, 347] width 12 height 12
click at [277, 556] on p "I confirm this is my content" at bounding box center [216, 557] width 146 height 14
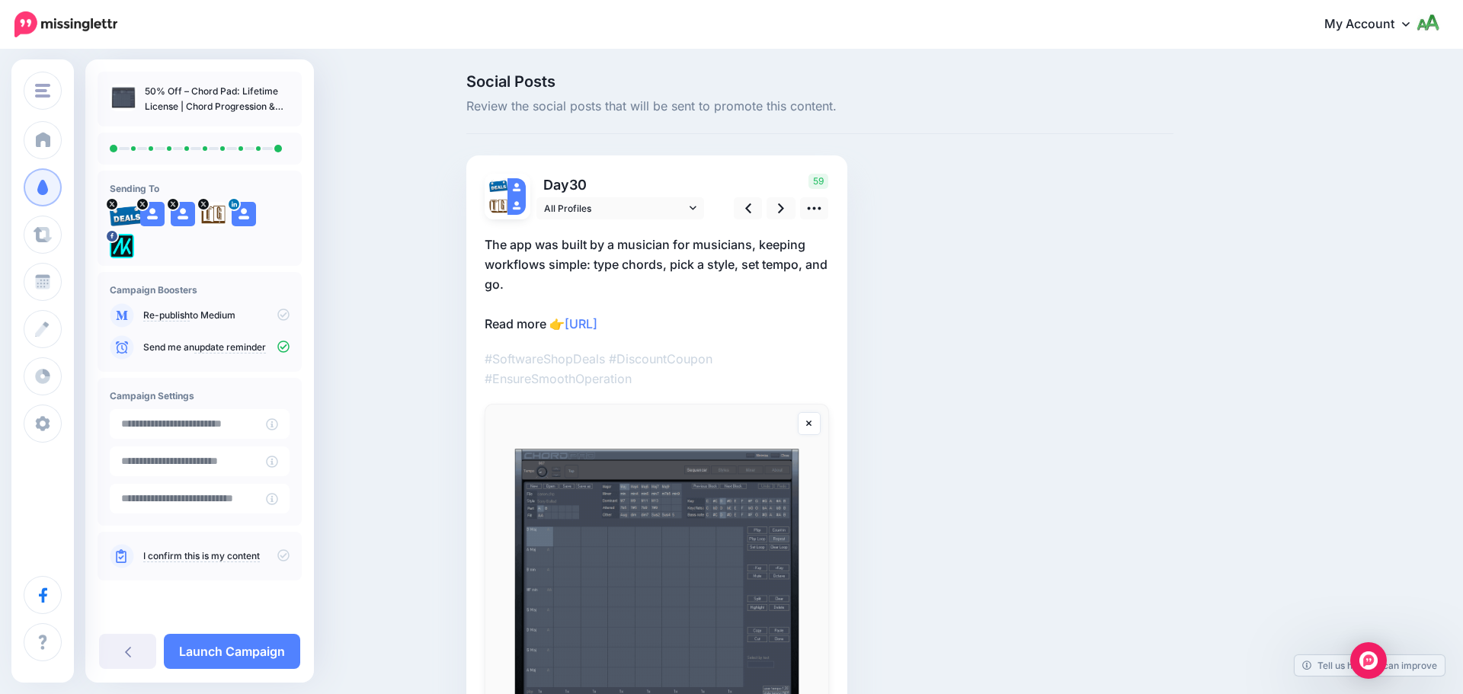
click at [284, 553] on icon at bounding box center [283, 556] width 12 height 12
click at [260, 652] on link "Launch Campaign" at bounding box center [232, 651] width 136 height 35
